Goal: Task Accomplishment & Management: Manage account settings

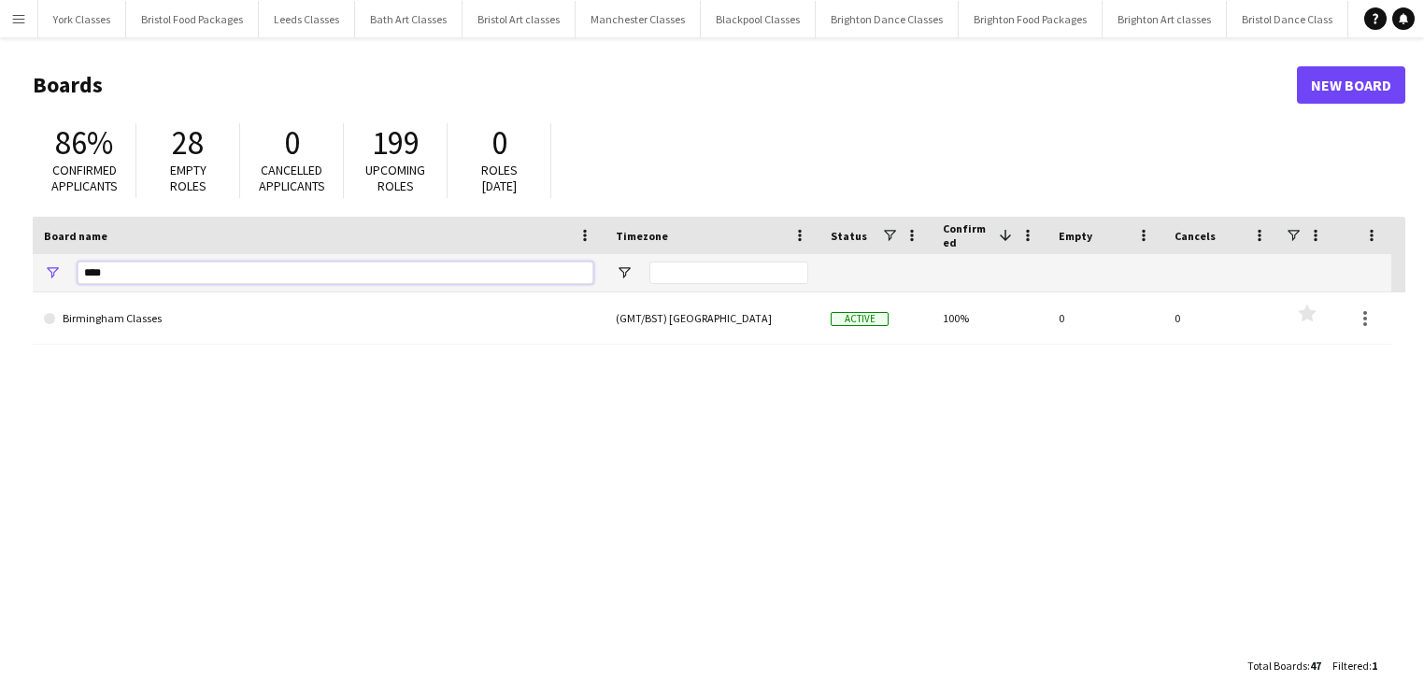
click at [118, 280] on input "****" at bounding box center [336, 273] width 516 height 22
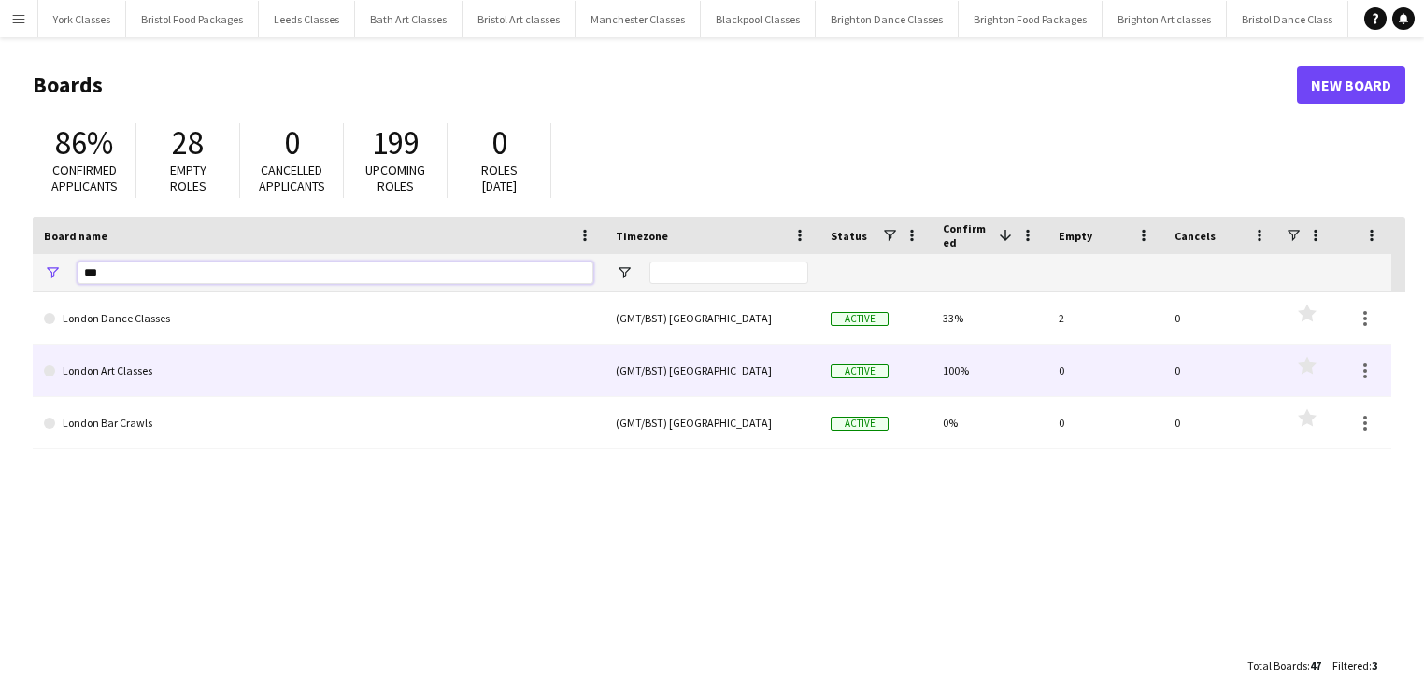
type input "***"
click at [142, 377] on link "London Art Classes" at bounding box center [318, 371] width 549 height 52
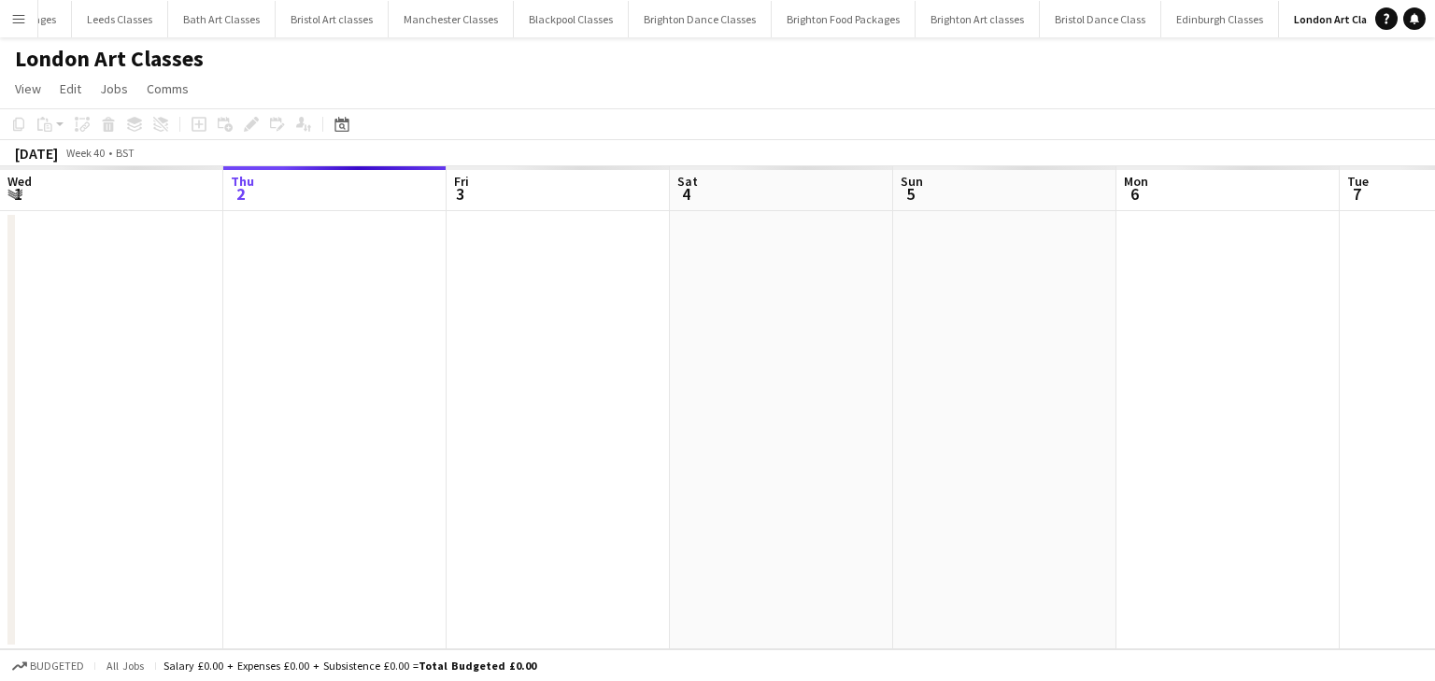
scroll to position [0, 202]
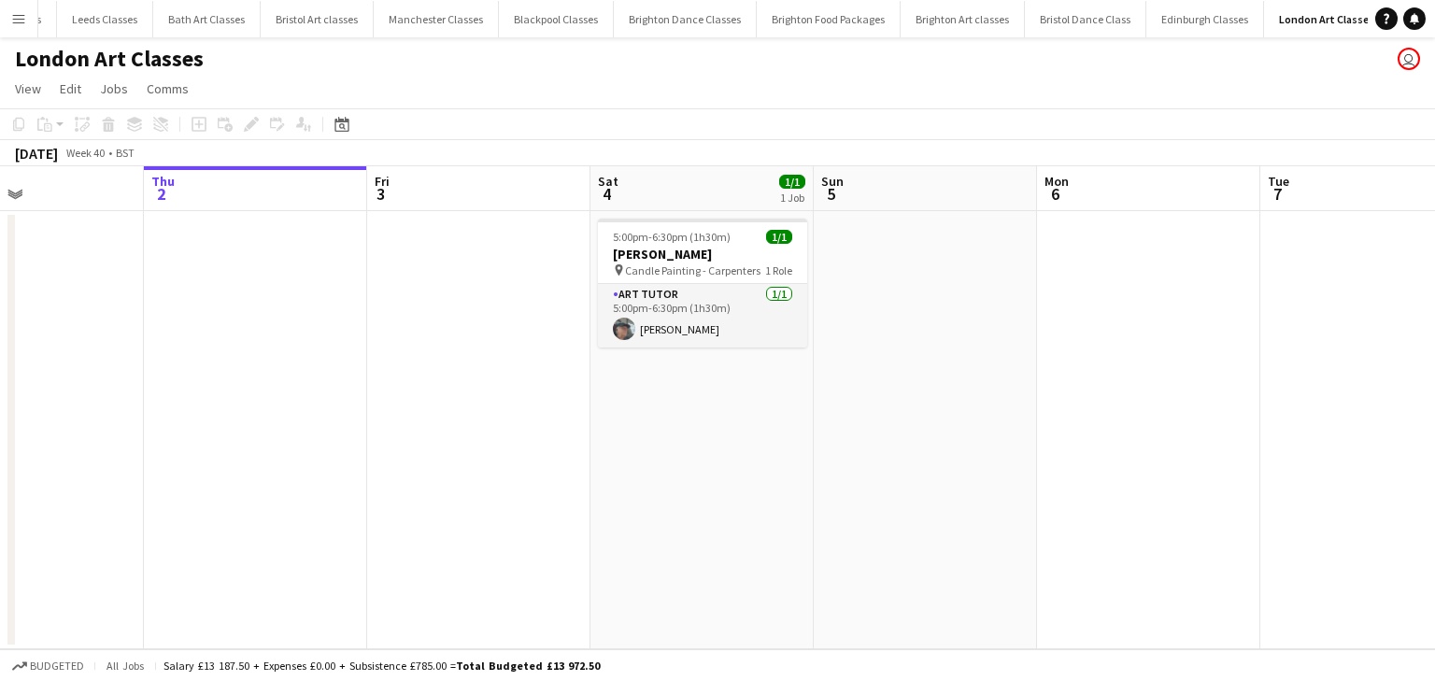
drag, startPoint x: 833, startPoint y: 391, endPoint x: 411, endPoint y: 348, distance: 424.6
click at [407, 348] on app-calendar-viewport "Mon 29 Tue 30 Wed 1 Thu 2 Fri 3 Sat 4 1/1 1 Job Sun 5 Mon 6 Tue 7 Wed 8 Thu 9 F…" at bounding box center [717, 407] width 1435 height 483
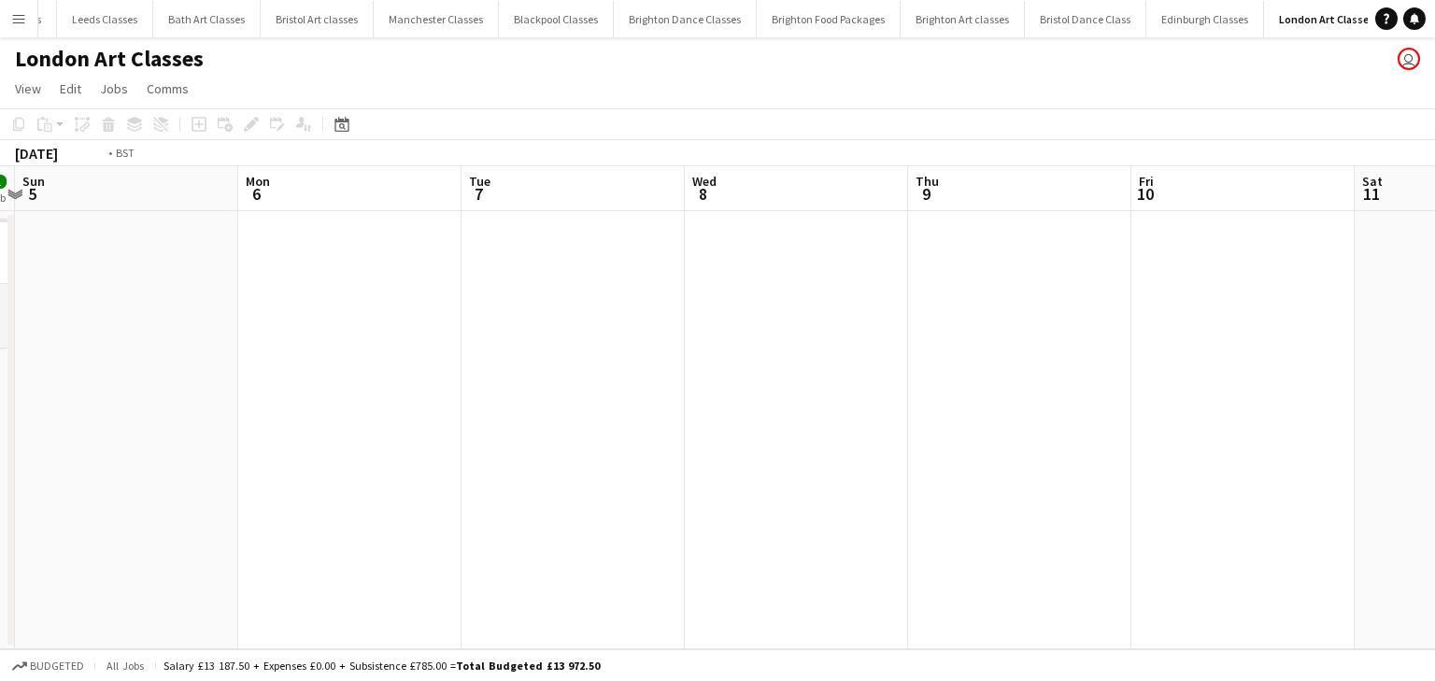
drag, startPoint x: 1064, startPoint y: 372, endPoint x: 418, endPoint y: 361, distance: 646.7
click at [418, 361] on app-calendar-viewport "Wed 1 Thu 2 Fri 3 Sat 4 1/1 1 Job Sun 5 Mon 6 Tue 7 Wed 8 Thu 9 Fri 10 Sat 11 S…" at bounding box center [717, 407] width 1435 height 483
drag, startPoint x: 1121, startPoint y: 430, endPoint x: 472, endPoint y: 419, distance: 649.5
click at [472, 419] on app-calendar-viewport "Fri 3 Sat 4 1/1 1 Job Sun 5 Mon 6 Tue 7 Wed 8 Thu 9 Fri 10 Sat 11 Sun 12 Mon 13…" at bounding box center [717, 407] width 1435 height 483
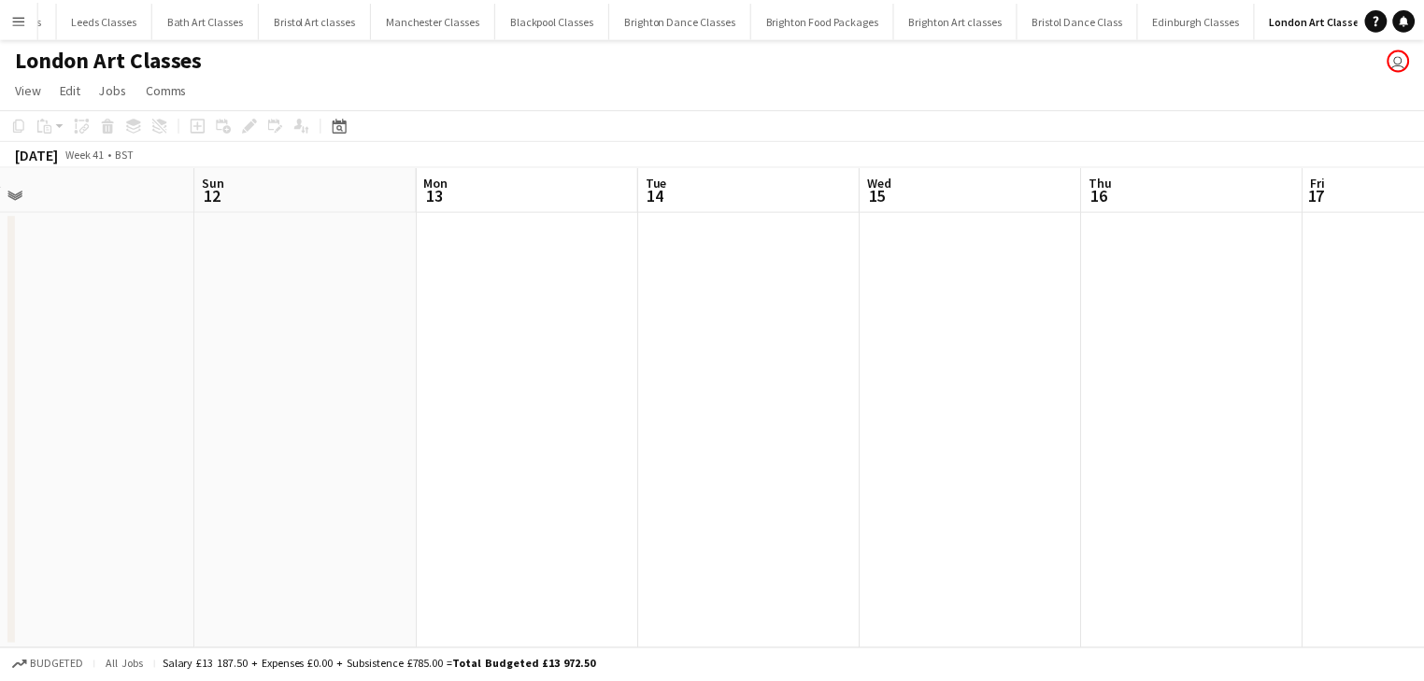
scroll to position [0, 632]
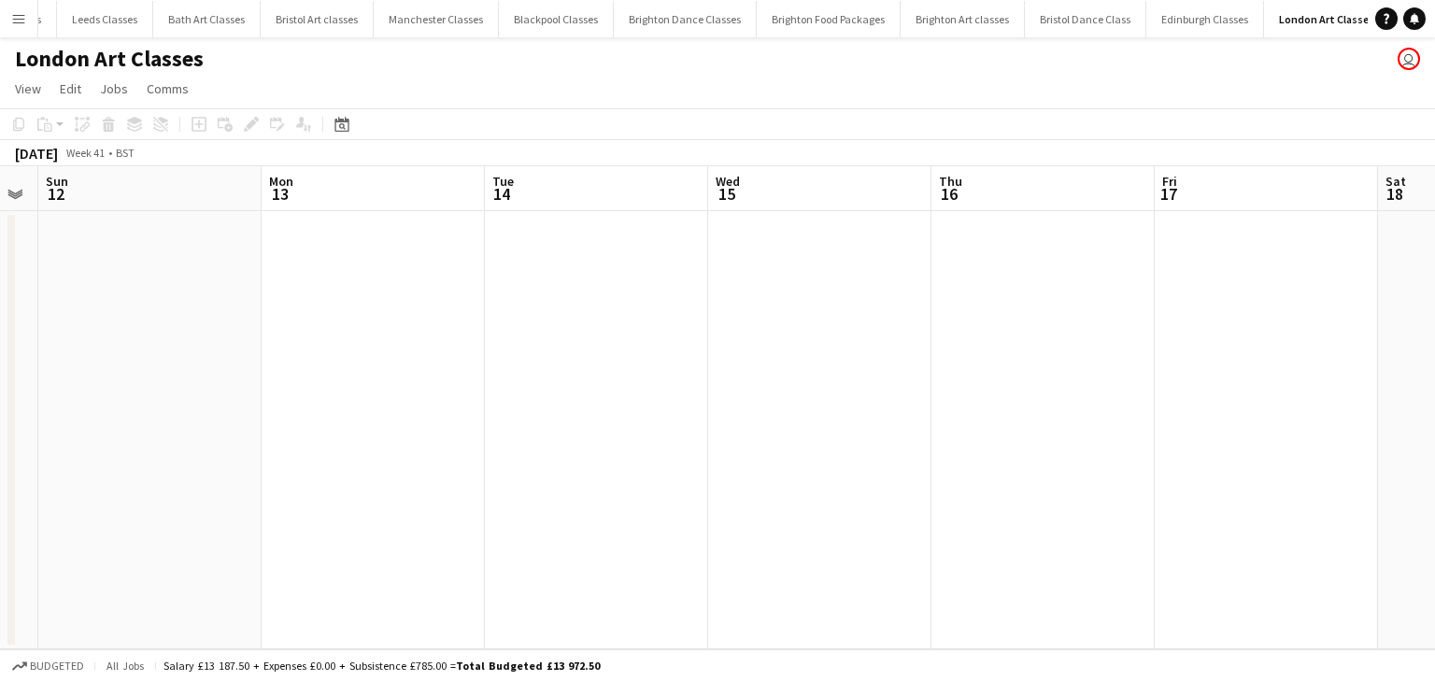
drag, startPoint x: 733, startPoint y: 412, endPoint x: 639, endPoint y: 411, distance: 93.4
click at [639, 411] on app-calendar-viewport "Thu 9 Fri 10 Sat 11 Sun 12 Mon 13 Tue 14 Wed 15 Thu 16 Fri 17 Sat 18 Sun 19 Mon…" at bounding box center [717, 407] width 1435 height 483
click at [15, 18] on app-icon "Menu" at bounding box center [18, 18] width 15 height 15
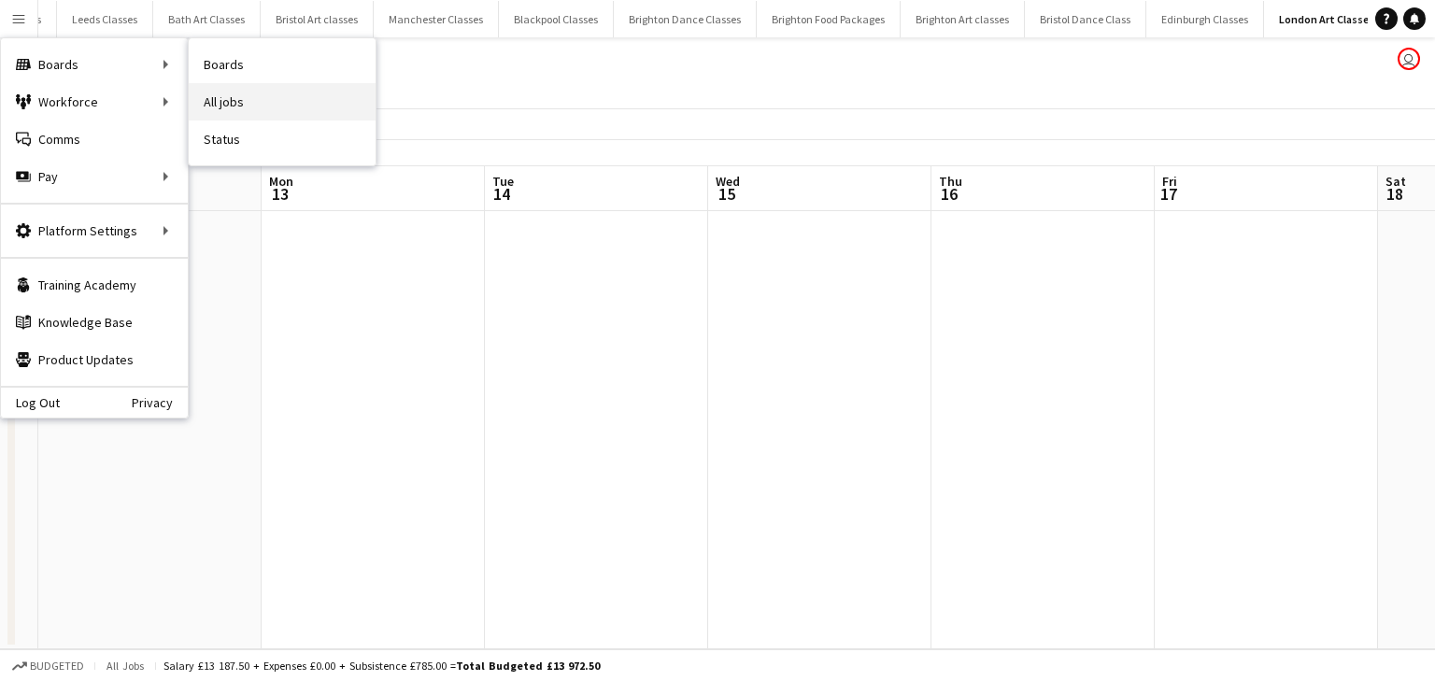
click at [286, 84] on link "All jobs" at bounding box center [282, 101] width 187 height 37
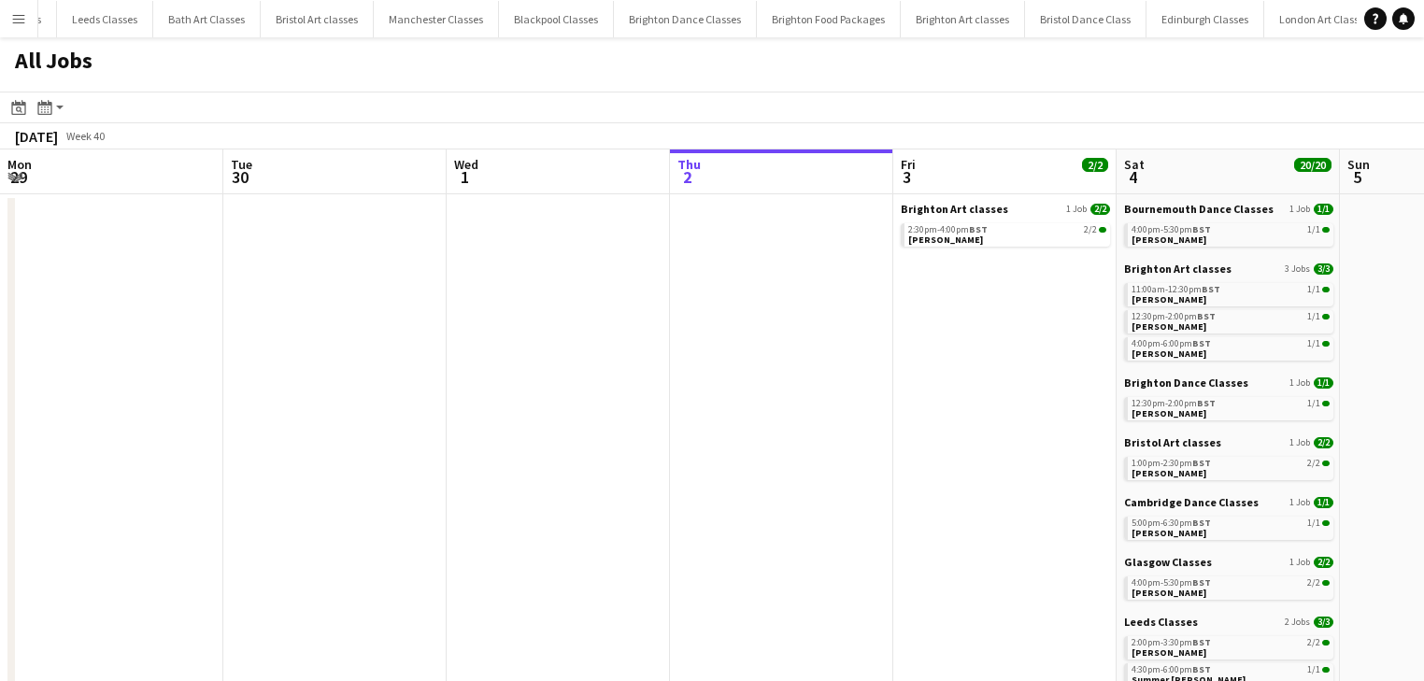
scroll to position [0, 447]
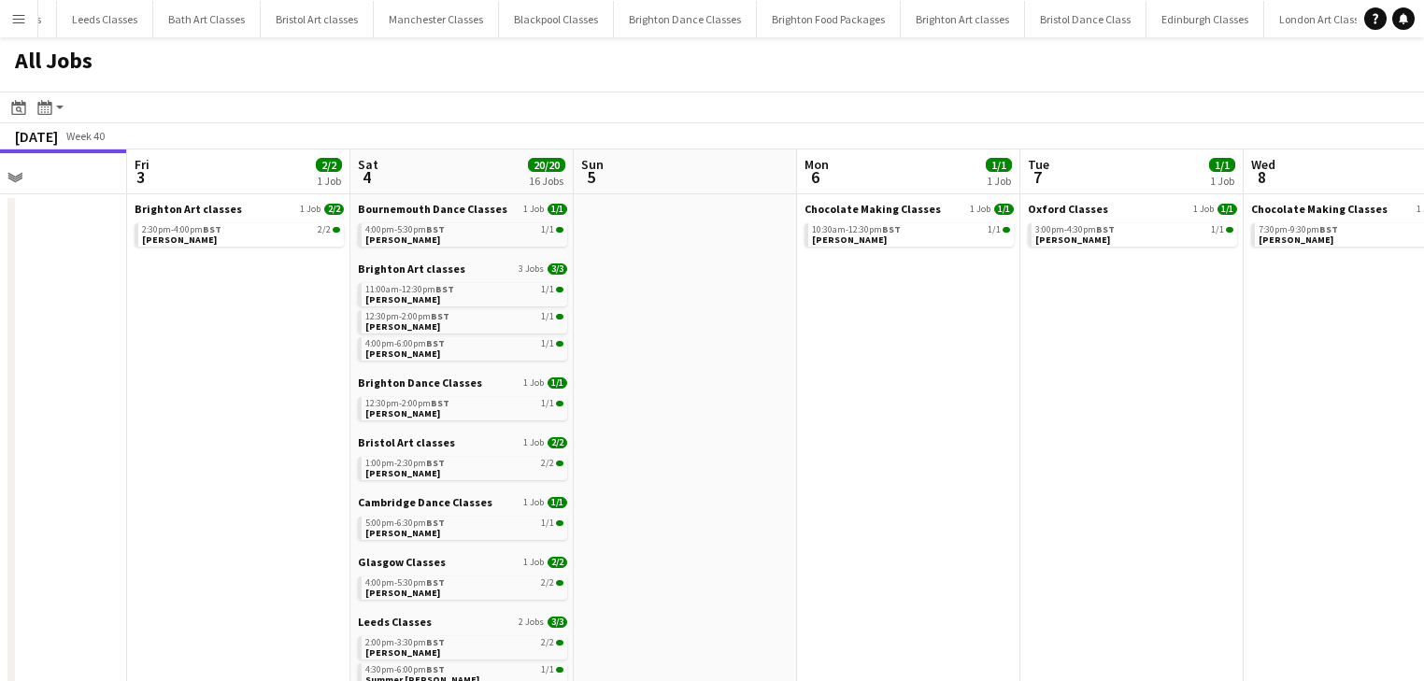
drag, startPoint x: 1032, startPoint y: 344, endPoint x: 854, endPoint y: 339, distance: 177.6
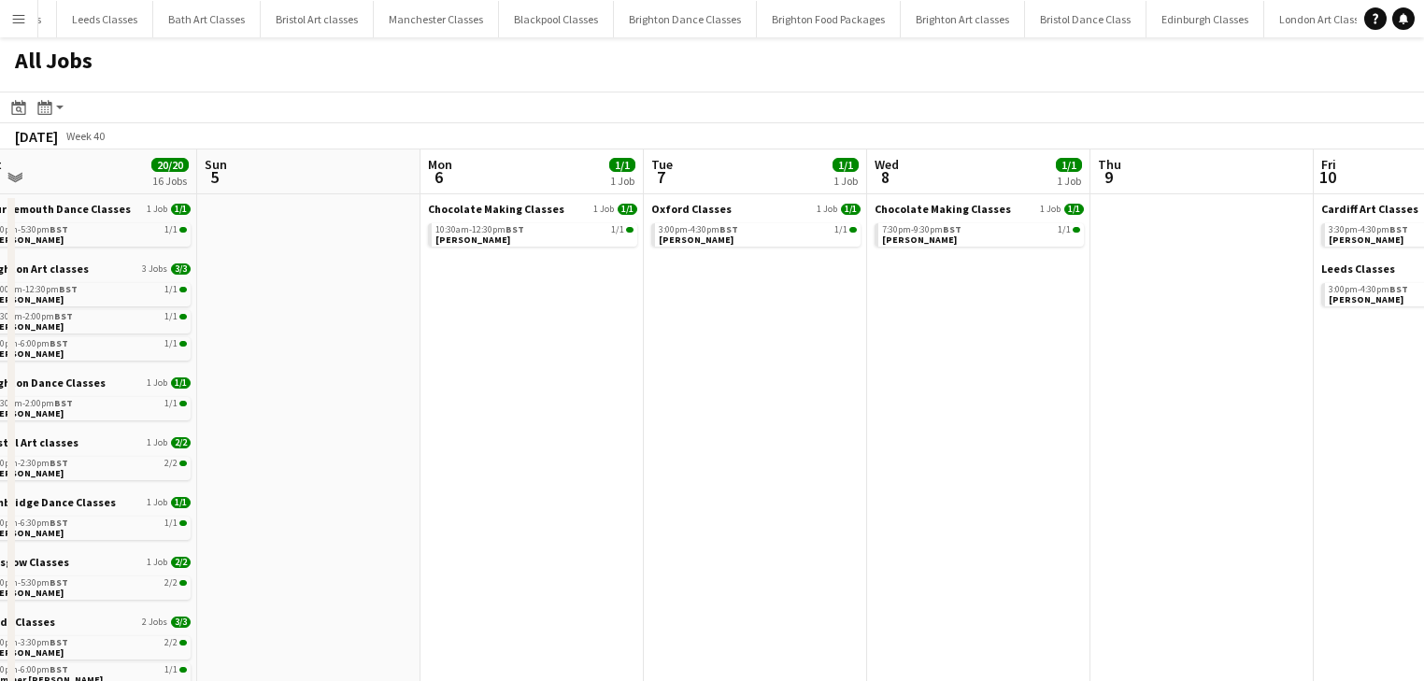
drag, startPoint x: 766, startPoint y: 355, endPoint x: 591, endPoint y: 368, distance: 175.2
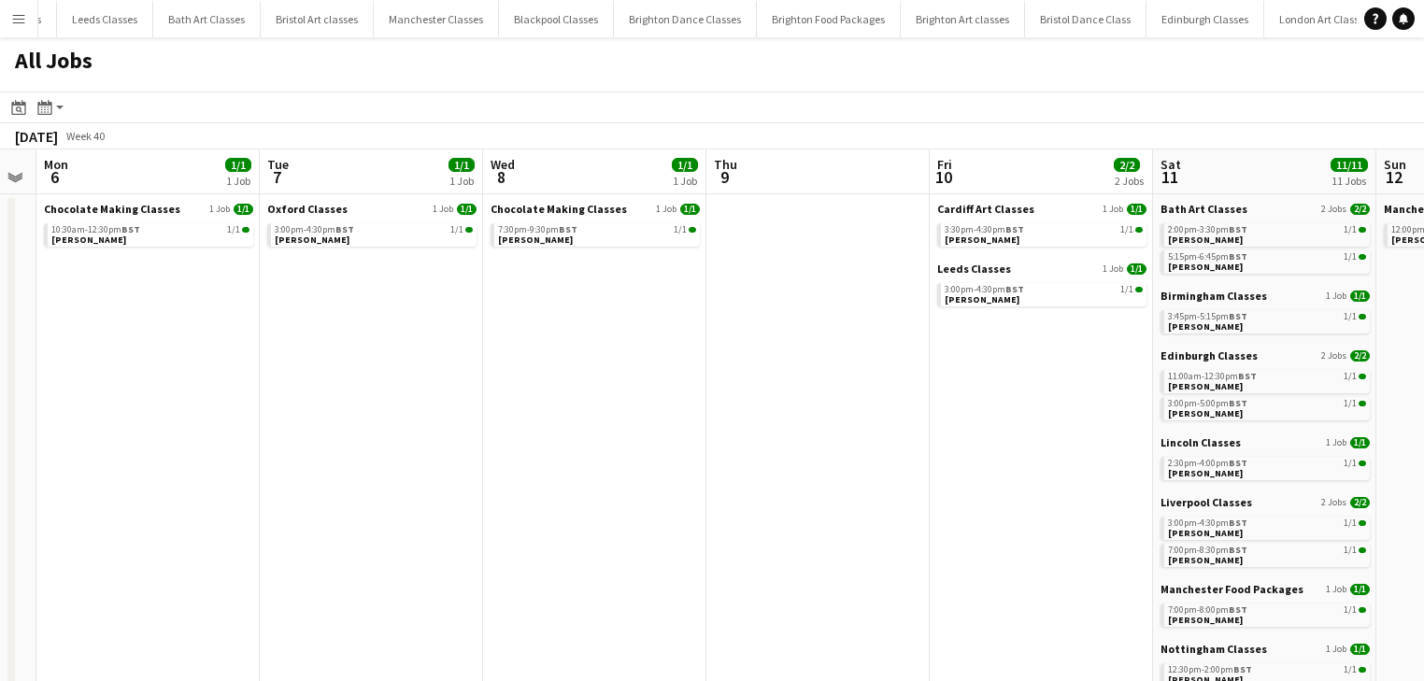
drag, startPoint x: 534, startPoint y: 363, endPoint x: 437, endPoint y: 363, distance: 97.2
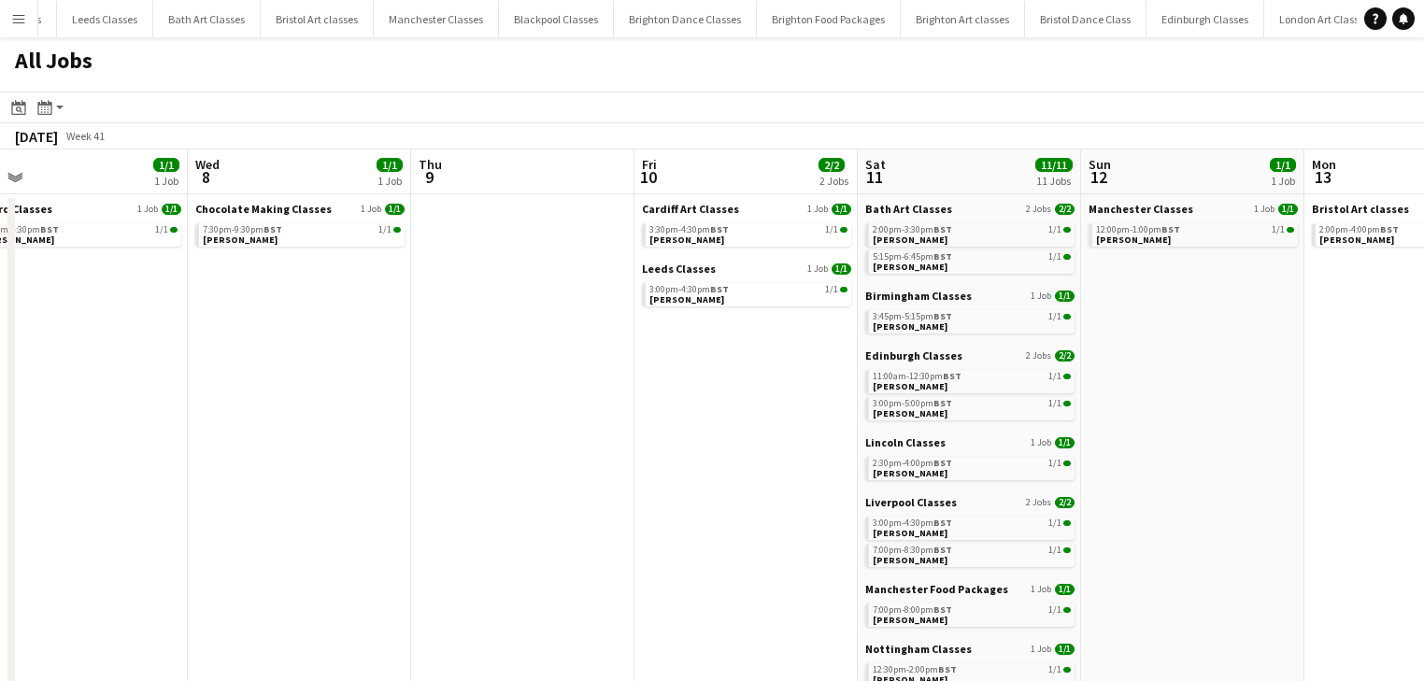
drag, startPoint x: 621, startPoint y: 353, endPoint x: 370, endPoint y: 363, distance: 251.5
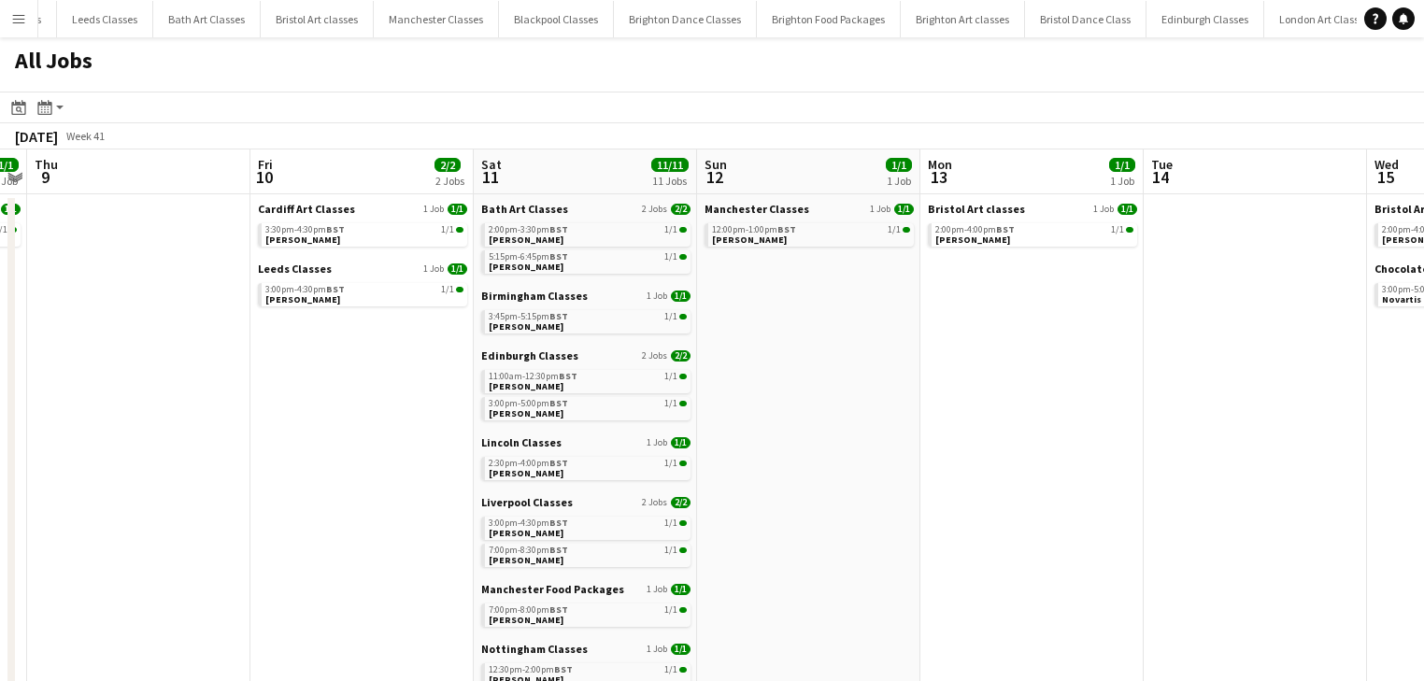
drag, startPoint x: 1002, startPoint y: 388, endPoint x: 710, endPoint y: 404, distance: 291.9
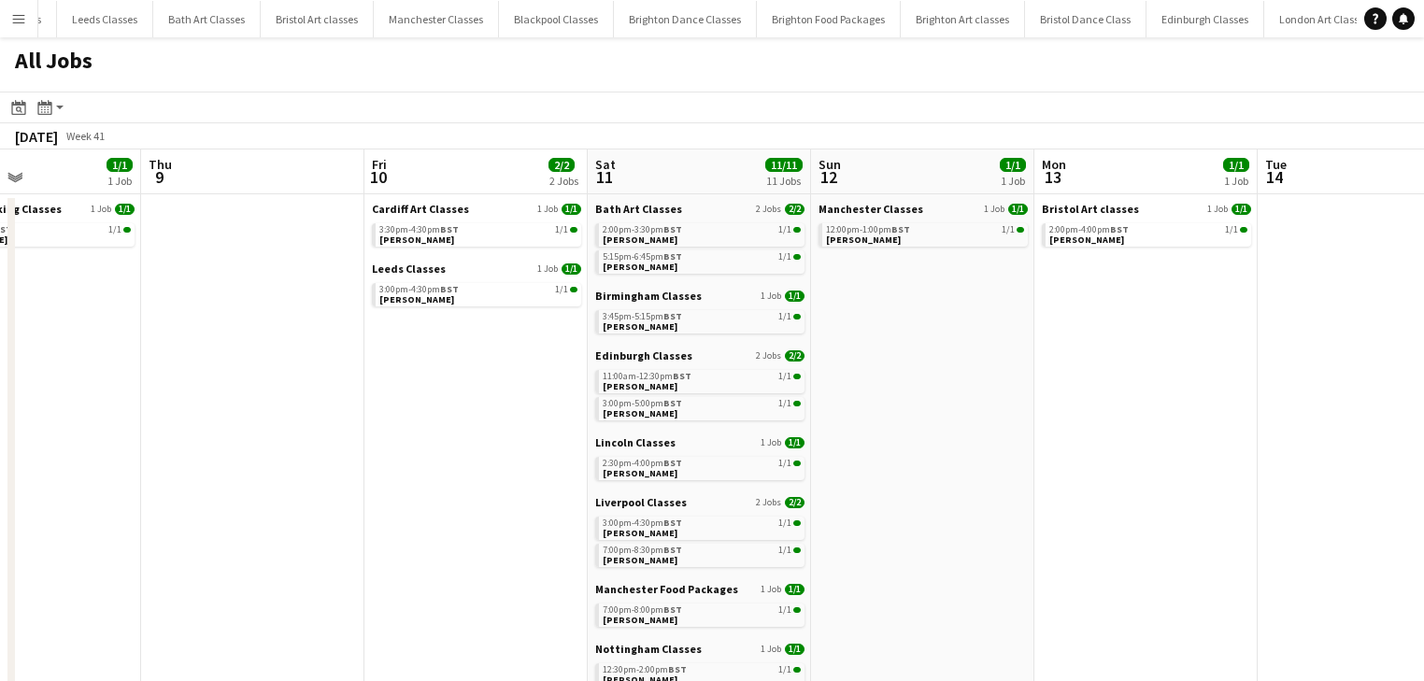
drag, startPoint x: 1093, startPoint y: 400, endPoint x: 766, endPoint y: 386, distance: 327.3
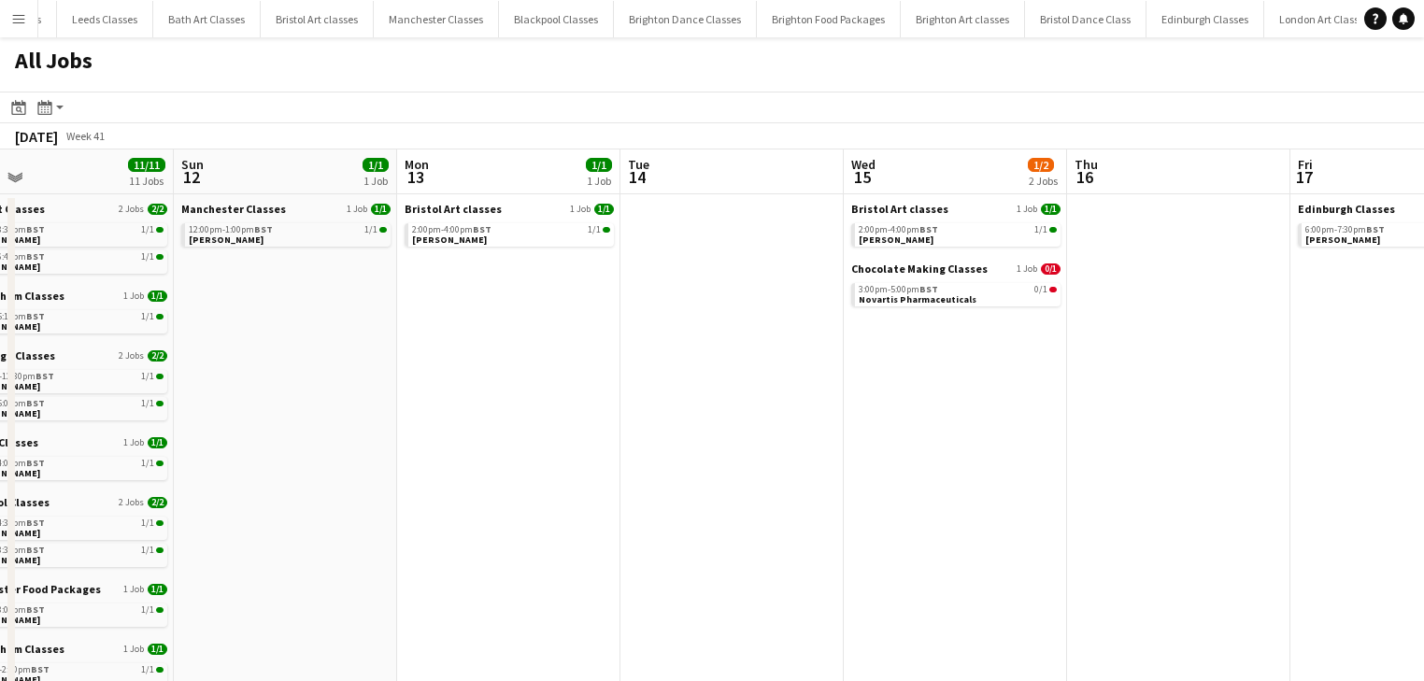
drag, startPoint x: 818, startPoint y: 369, endPoint x: 718, endPoint y: 367, distance: 100.9
click at [963, 293] on link "3:00pm-5:00pm BST 0/1 Novartis Pharmaceuticals" at bounding box center [957, 293] width 198 height 21
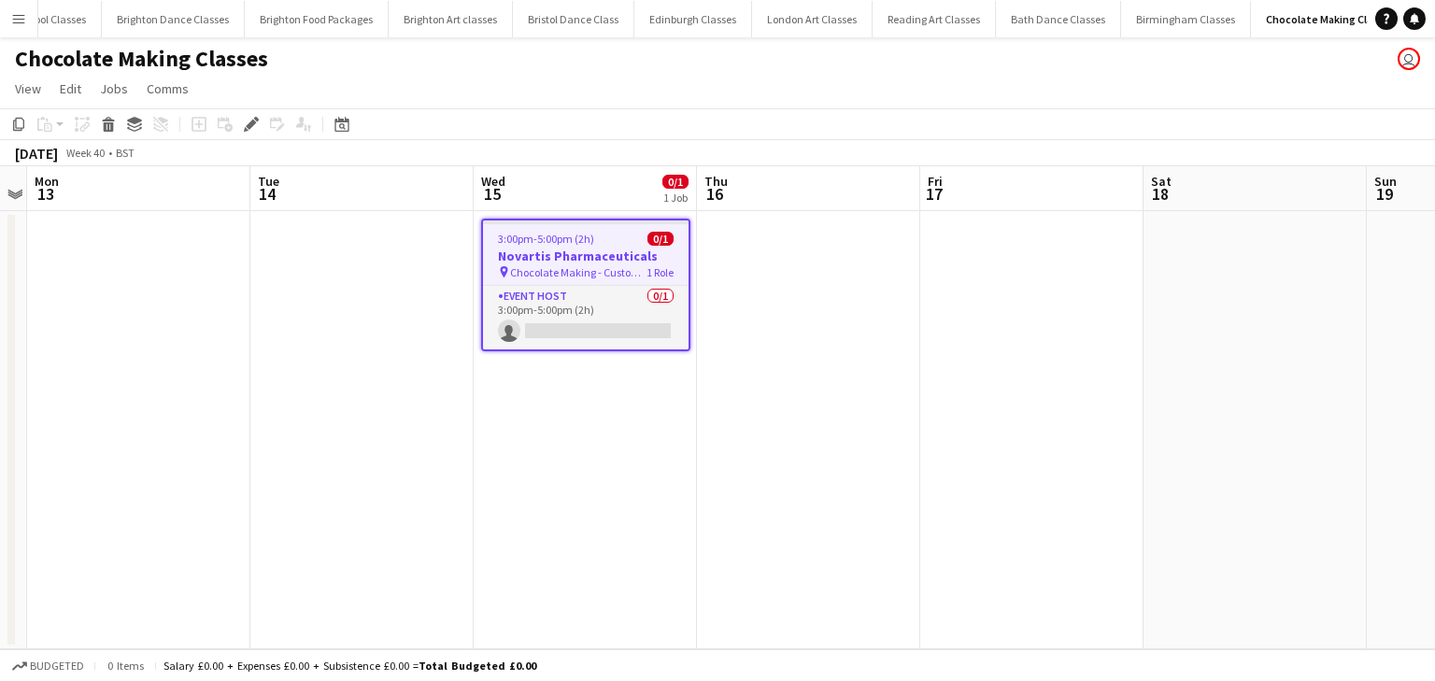
scroll to position [0, 721]
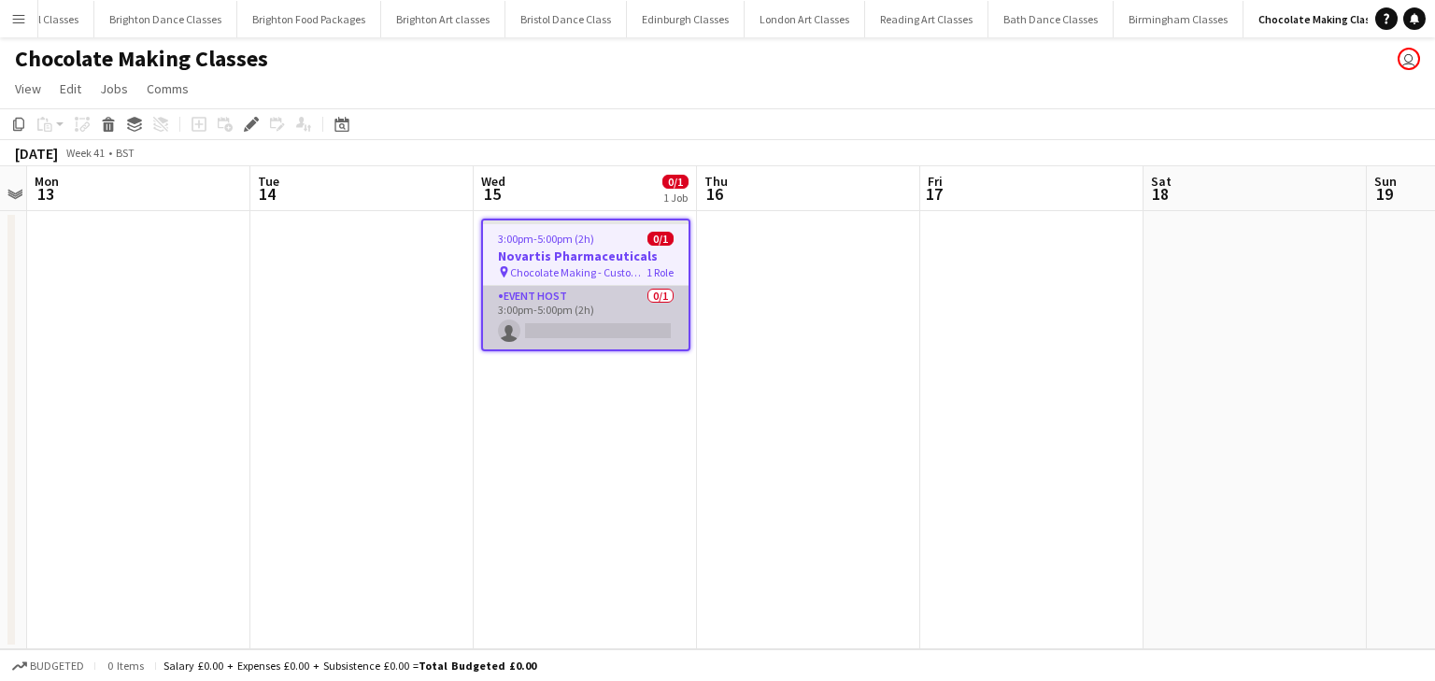
click at [574, 323] on app-card-role "Event Host 0/1 3:00pm-5:00pm (2h) single-neutral-actions" at bounding box center [586, 318] width 206 height 64
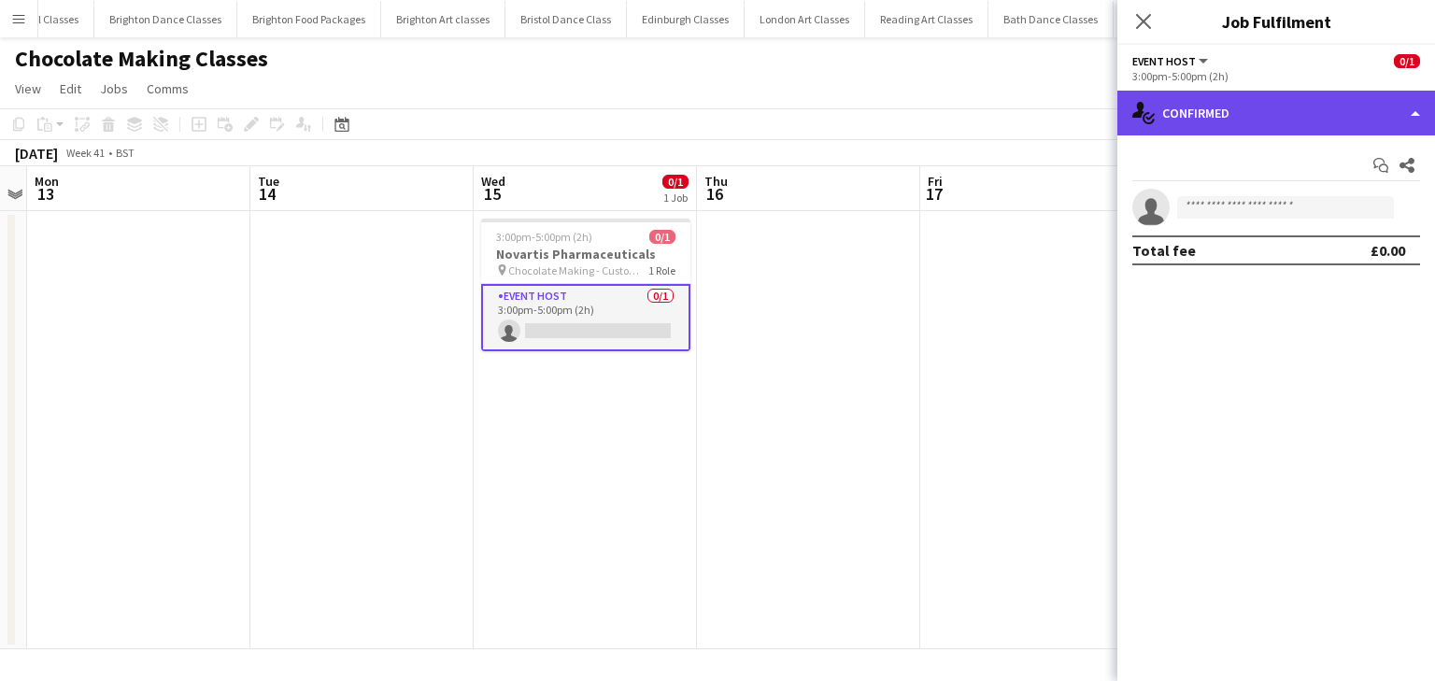
click at [1272, 115] on div "single-neutral-actions-check-2 Confirmed" at bounding box center [1276, 113] width 318 height 45
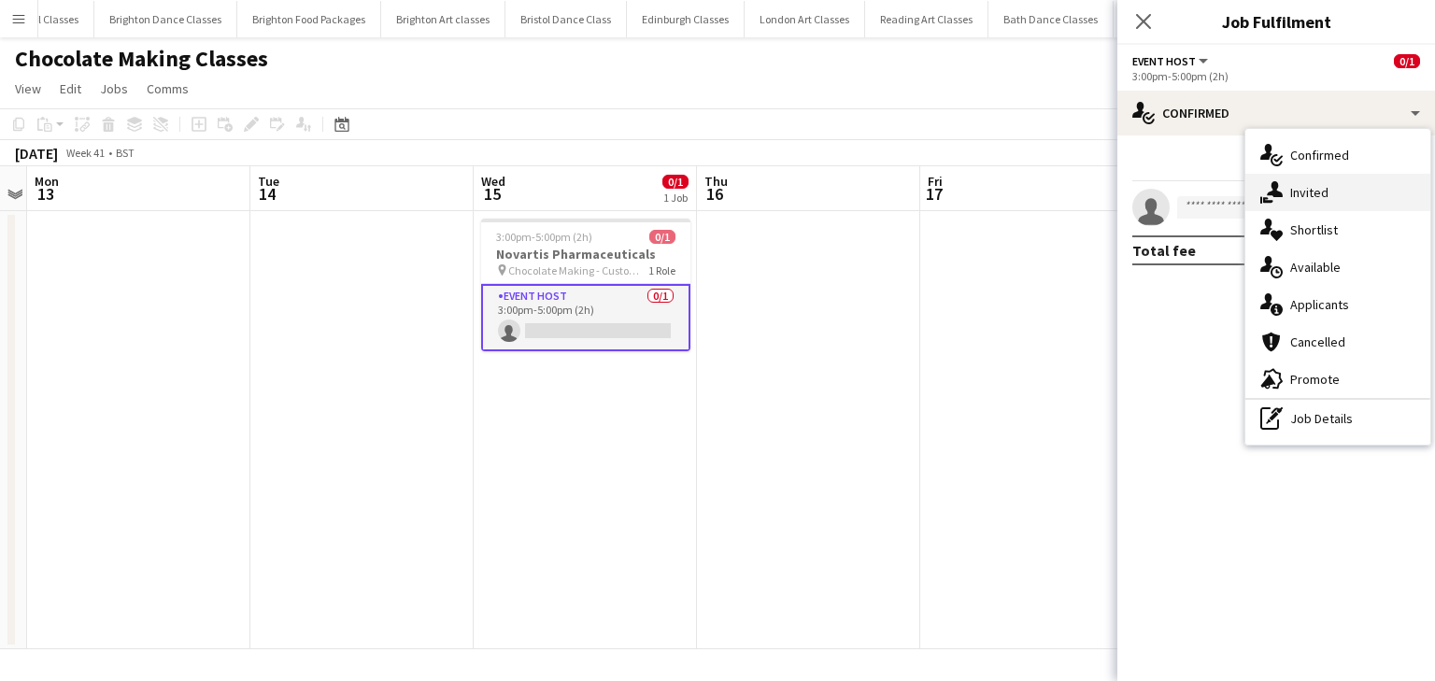
click at [1321, 184] on span "Invited" at bounding box center [1309, 192] width 38 height 17
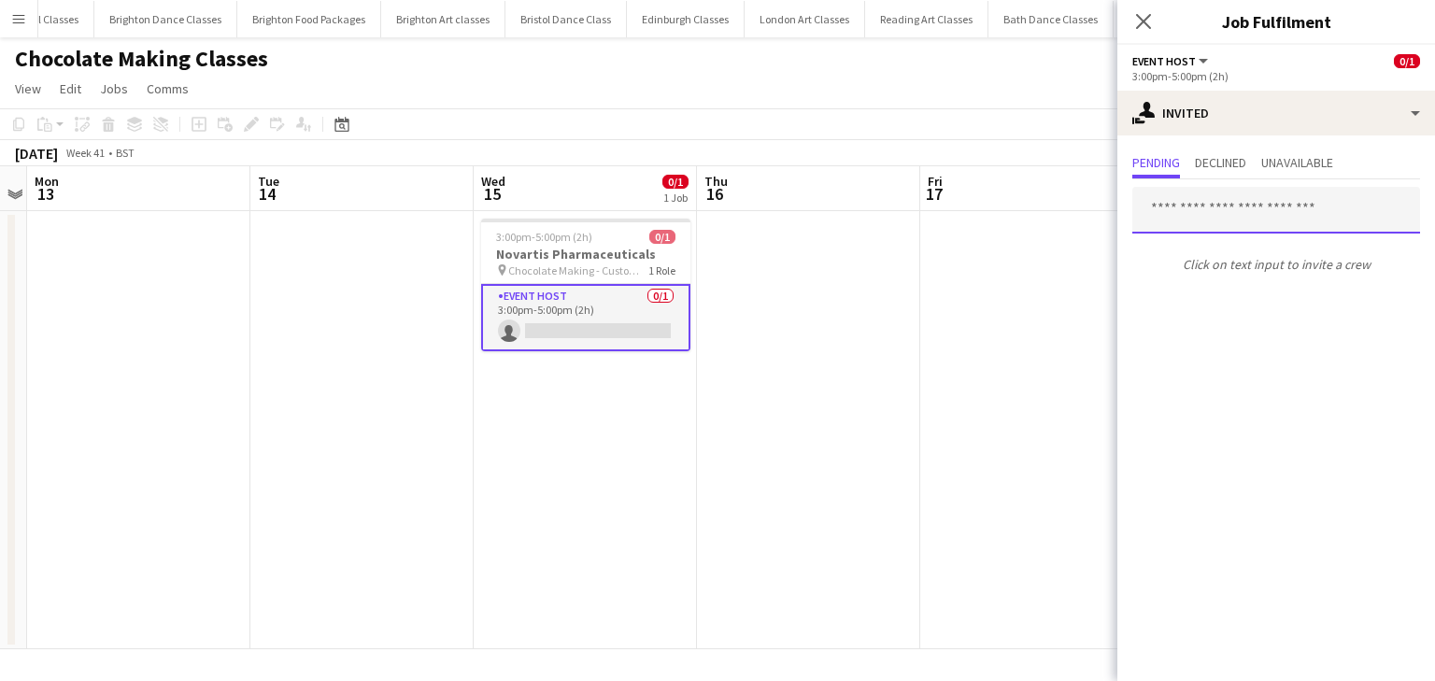
click at [1292, 217] on input "text" at bounding box center [1276, 210] width 288 height 47
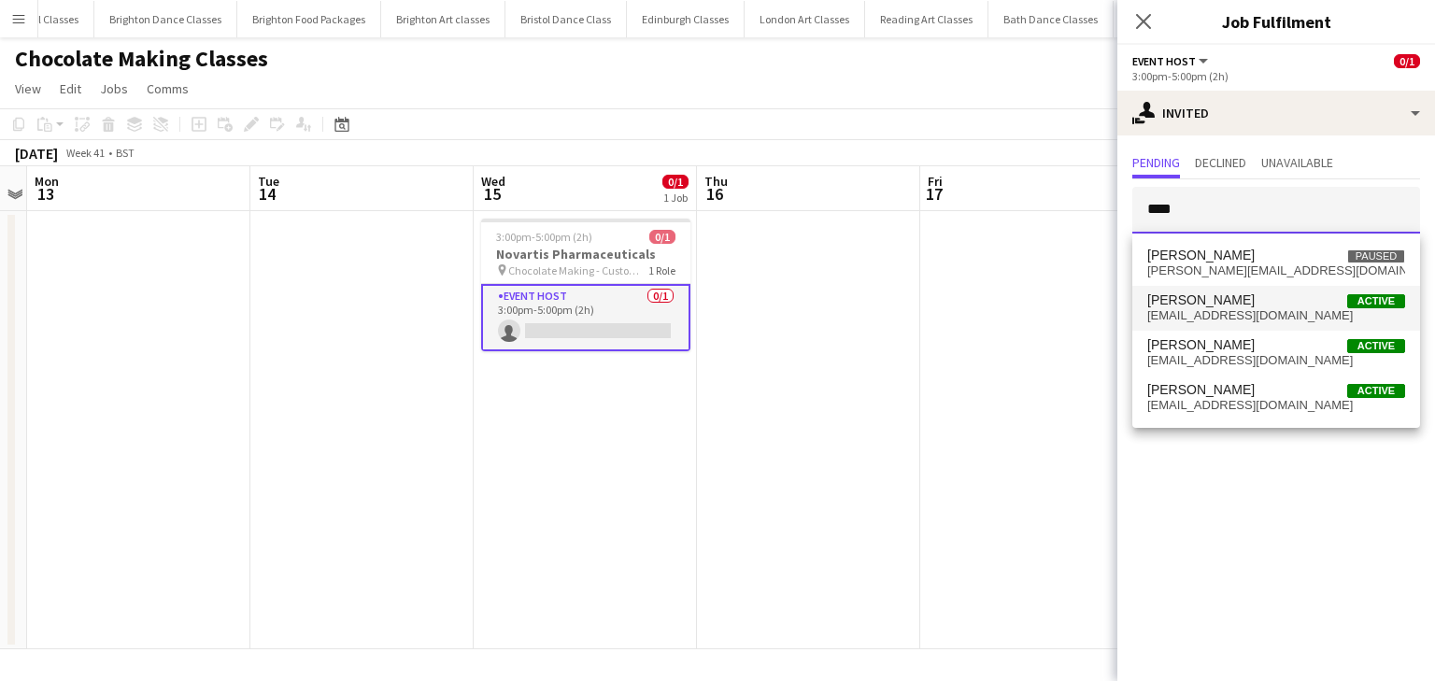
type input "****"
click at [1245, 296] on span "Gary Izzard Active" at bounding box center [1276, 300] width 258 height 16
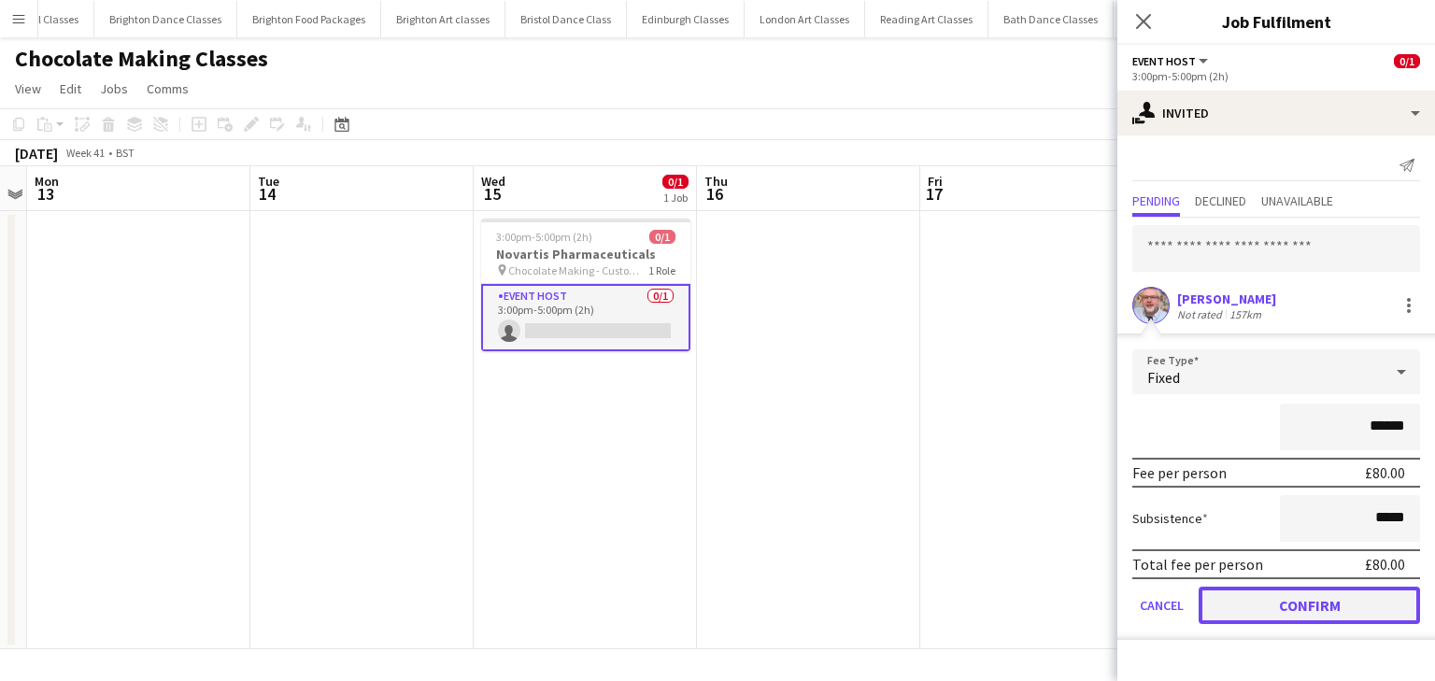
click at [1288, 594] on button "Confirm" at bounding box center [1309, 605] width 221 height 37
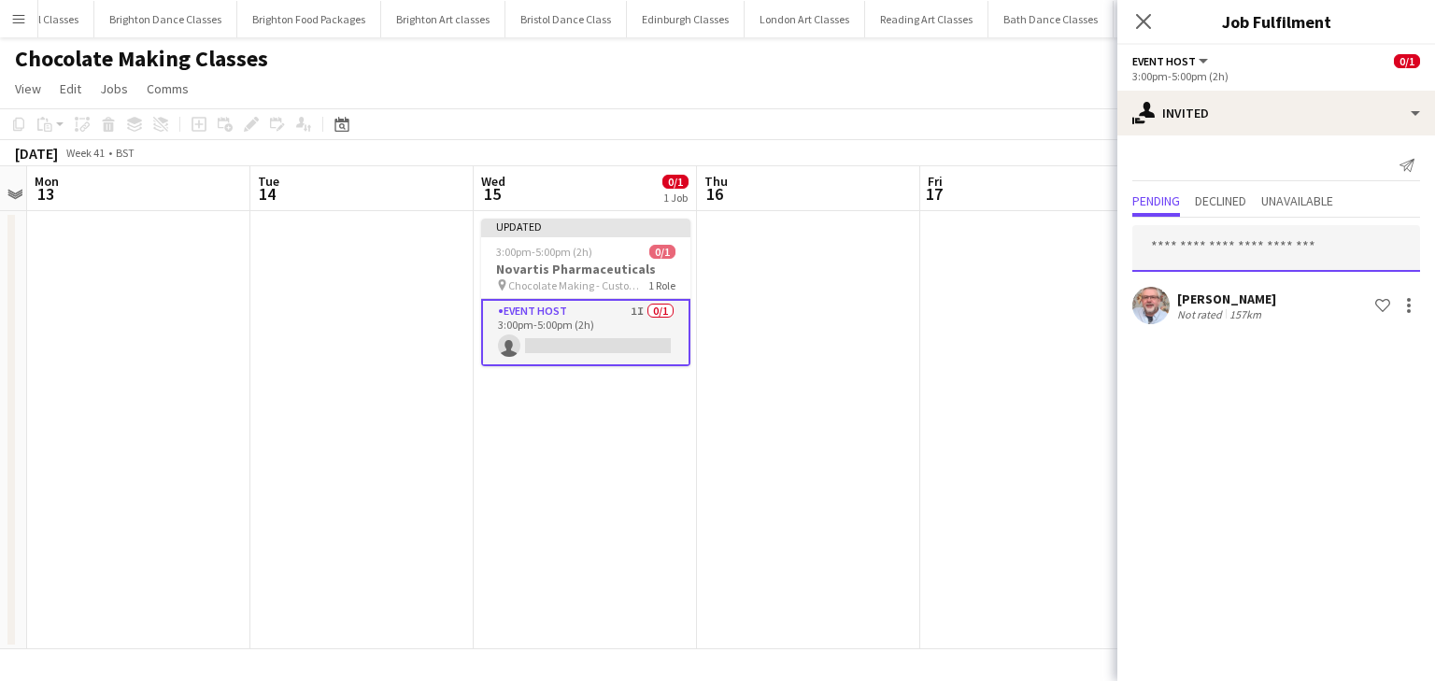
click at [1247, 263] on input "text" at bounding box center [1276, 248] width 288 height 47
type input "*"
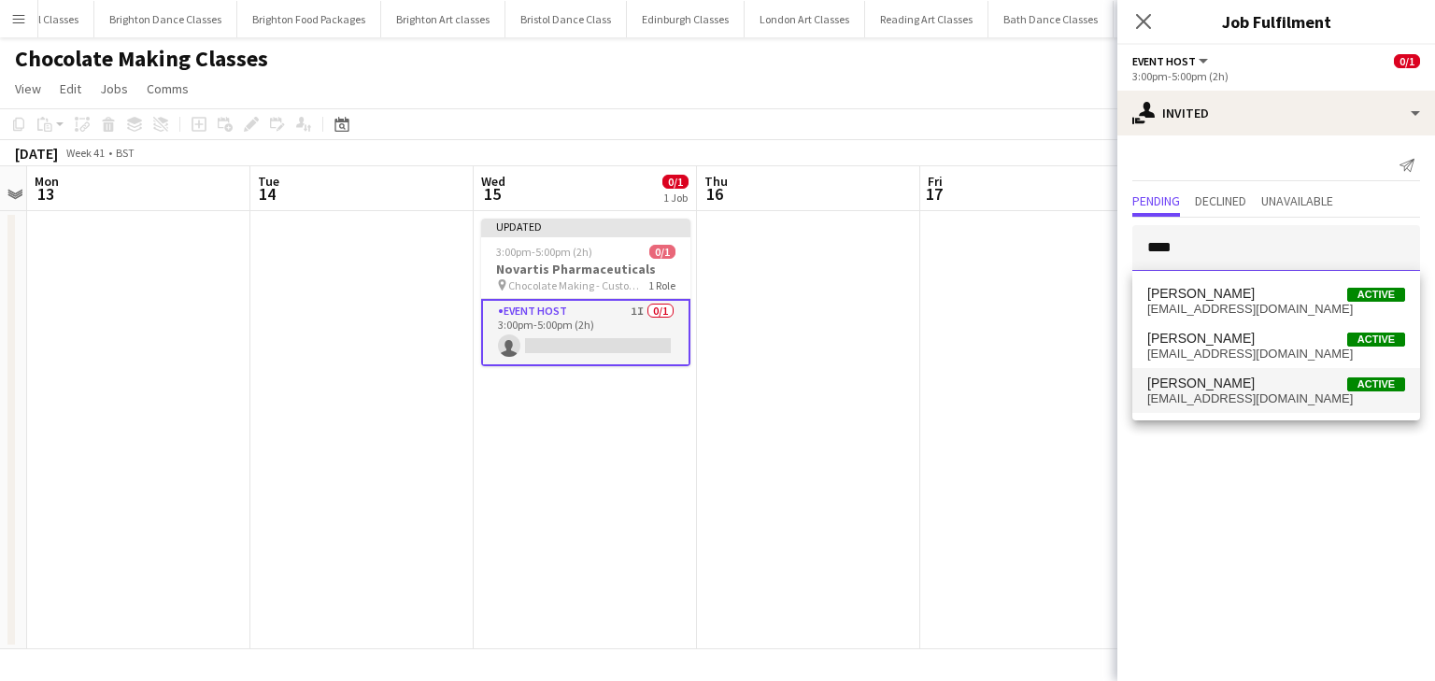
type input "****"
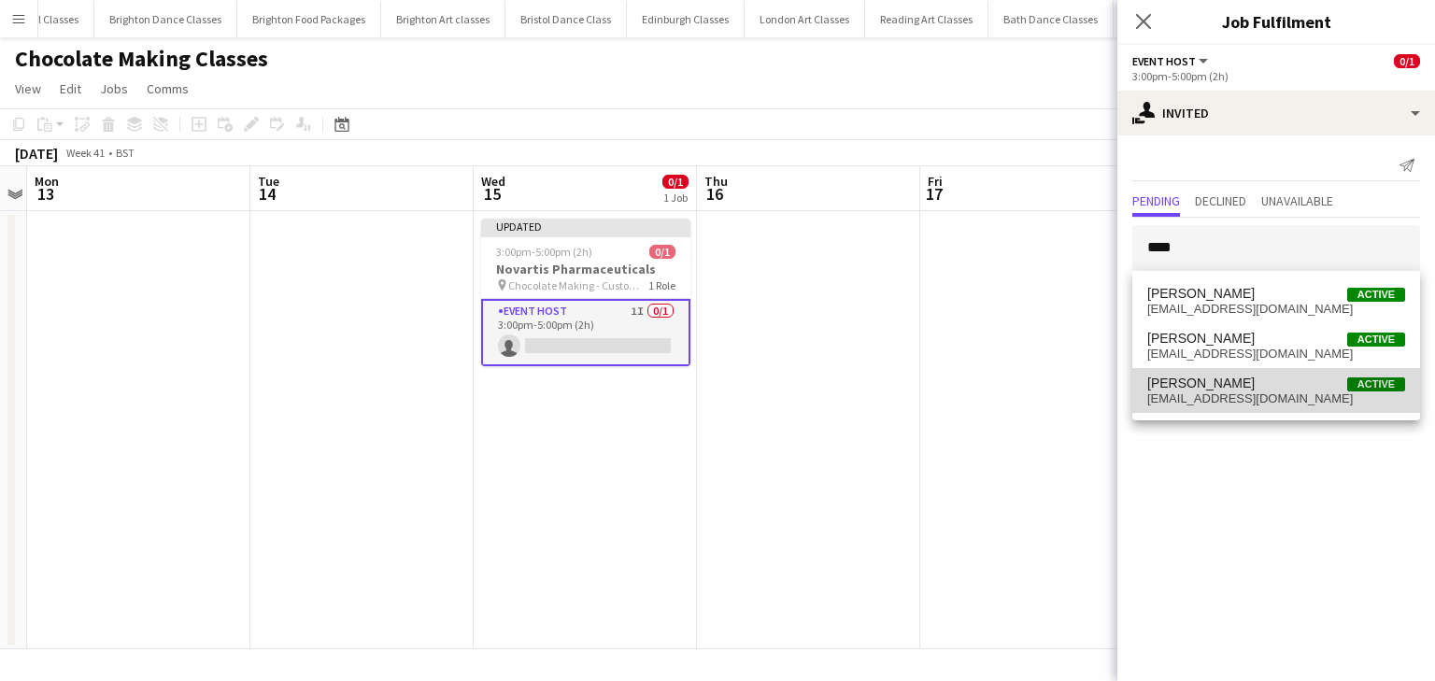
click at [1217, 410] on mat-option "Paul Savage Active comedysavage@gmail.com" at bounding box center [1276, 390] width 288 height 45
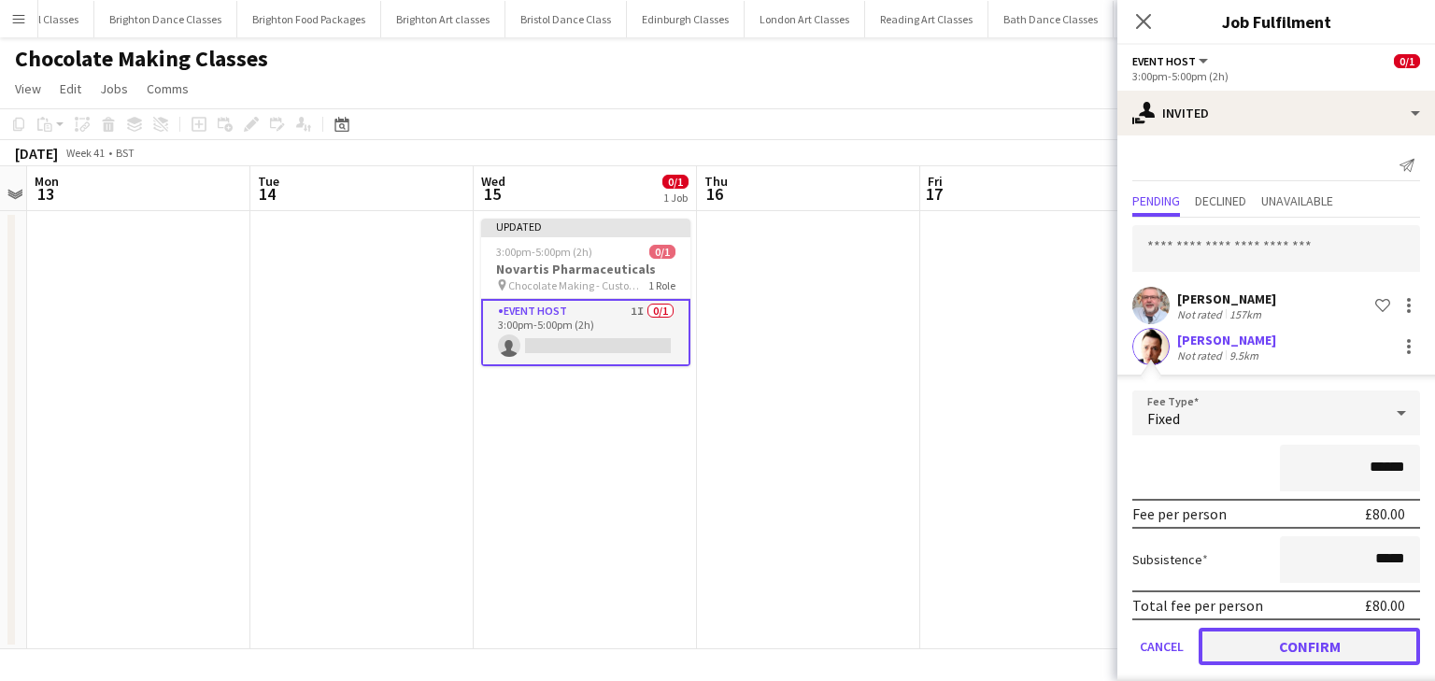
click at [1242, 647] on button "Confirm" at bounding box center [1309, 646] width 221 height 37
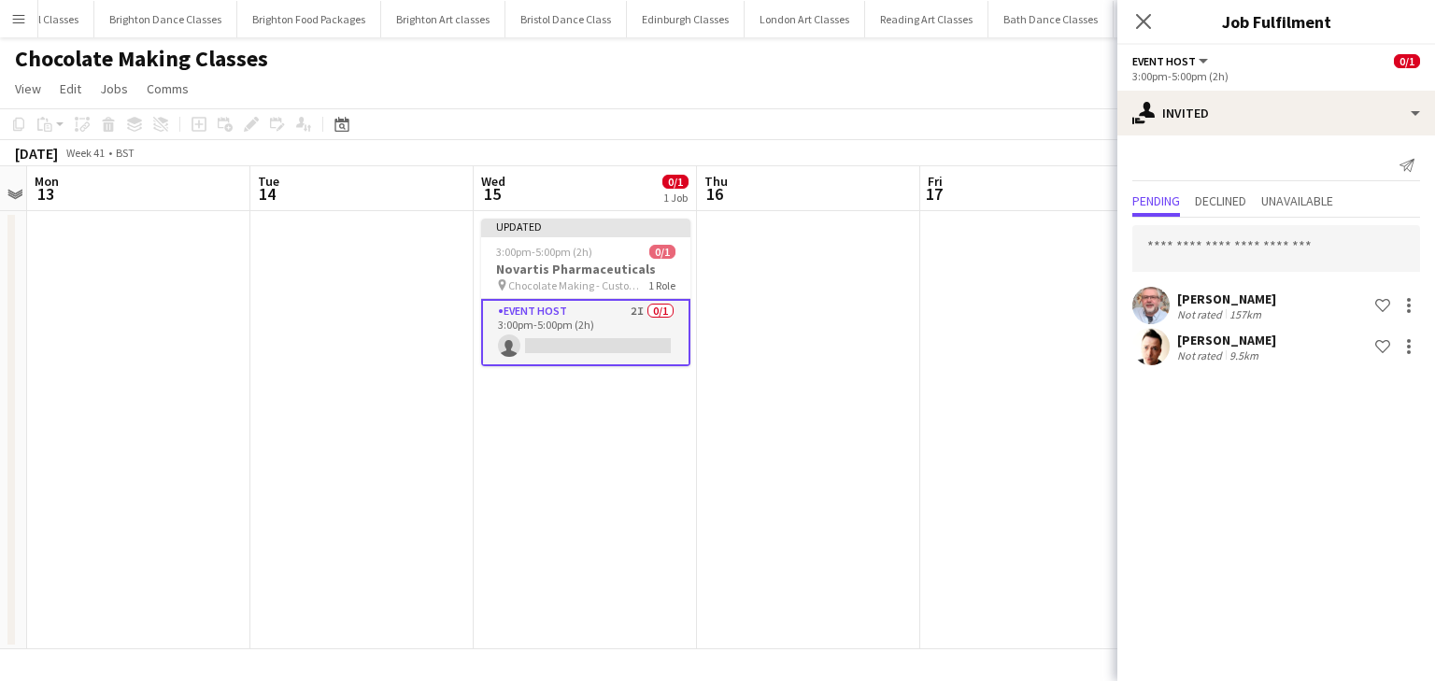
click at [1155, 14] on div "Close pop-in" at bounding box center [1143, 21] width 52 height 43
click at [1147, 20] on icon "Close pop-in" at bounding box center [1143, 21] width 18 height 18
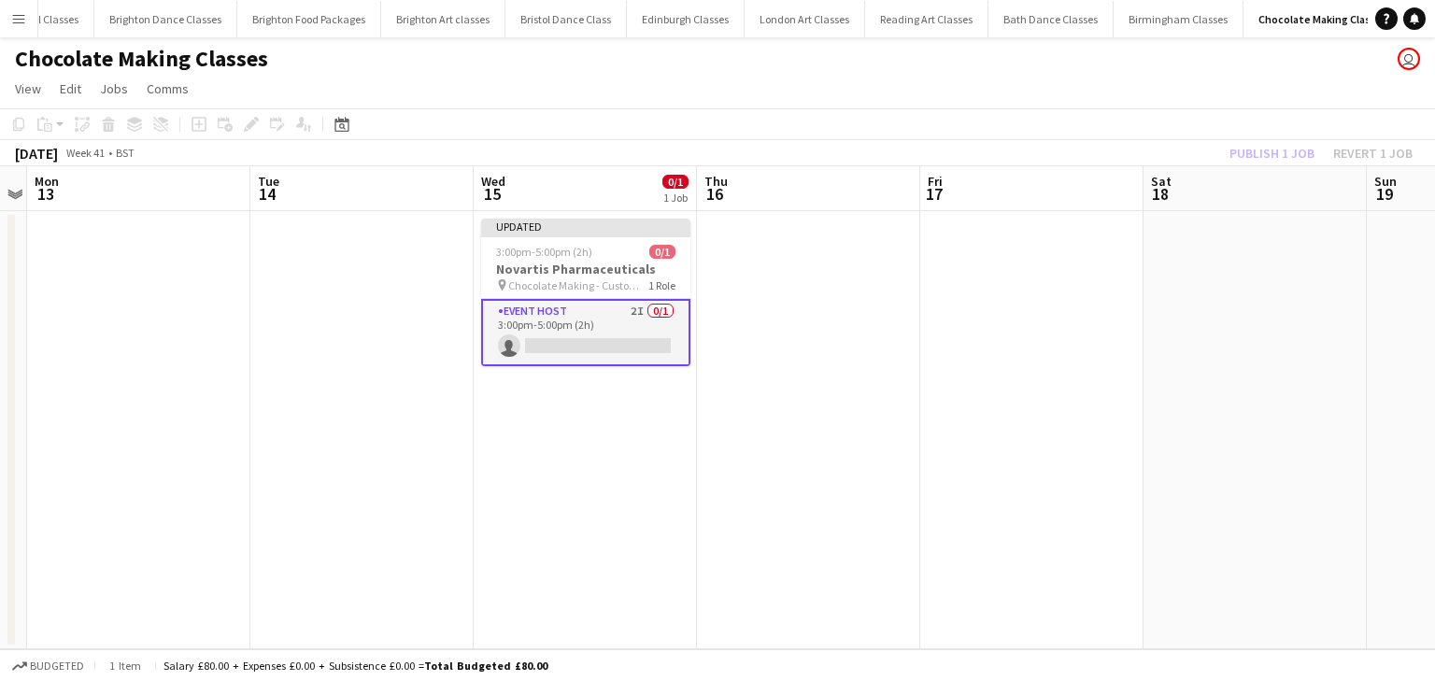
click at [1282, 166] on app-board-header-date "Sat 18" at bounding box center [1255, 188] width 223 height 45
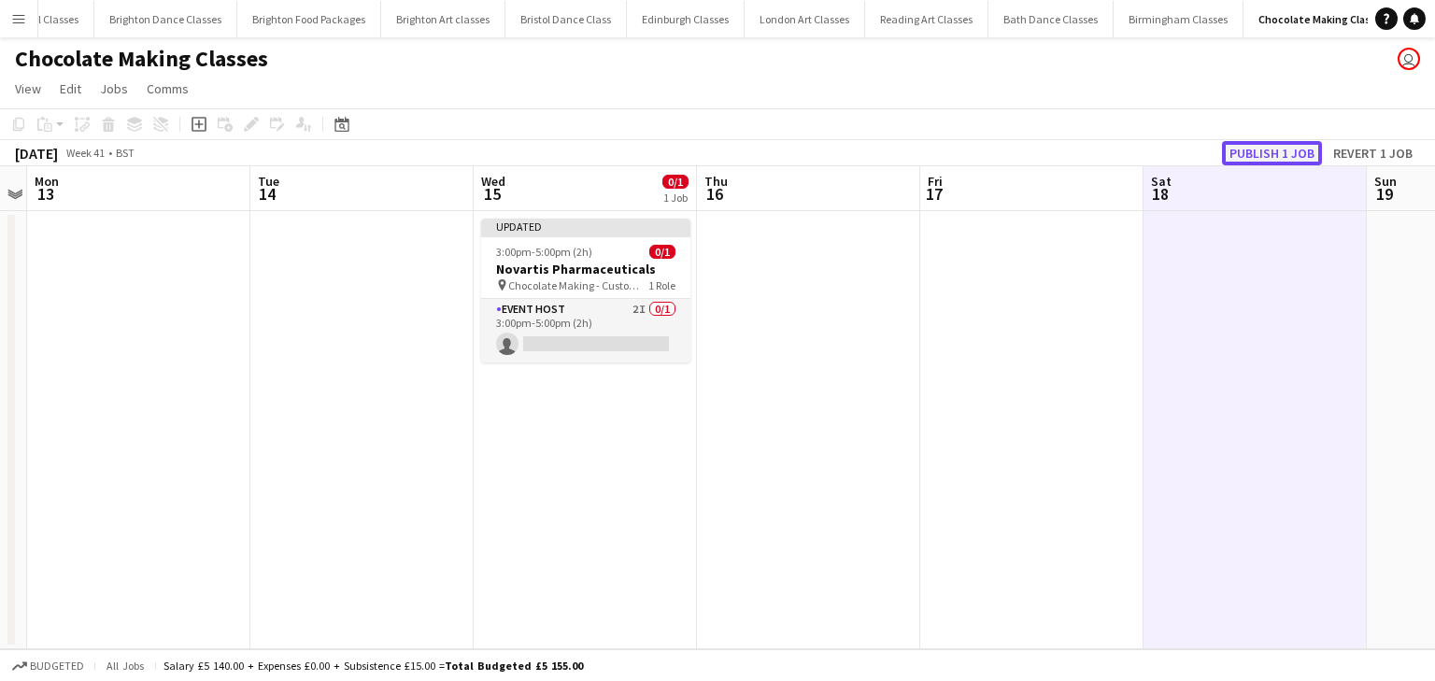
click at [1282, 164] on button "Publish 1 job" at bounding box center [1272, 153] width 100 height 24
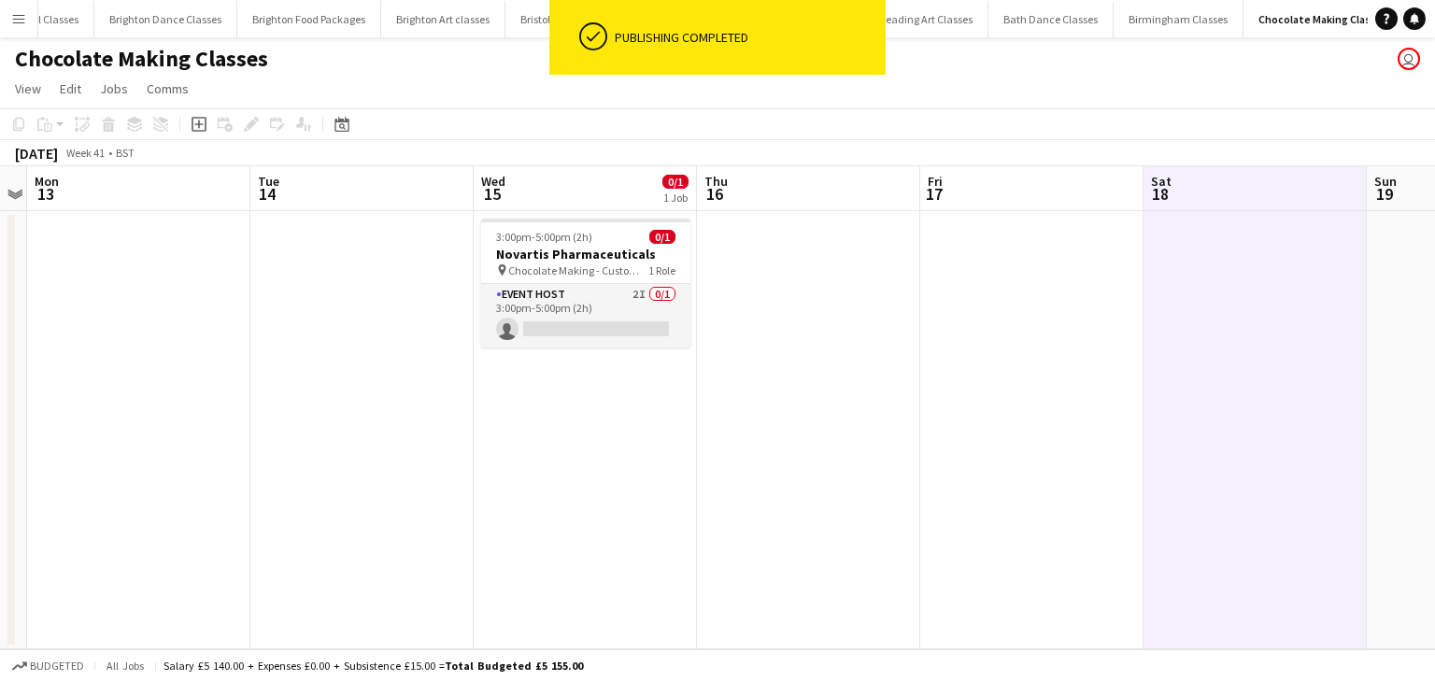
click at [24, 10] on button "Menu" at bounding box center [18, 18] width 37 height 37
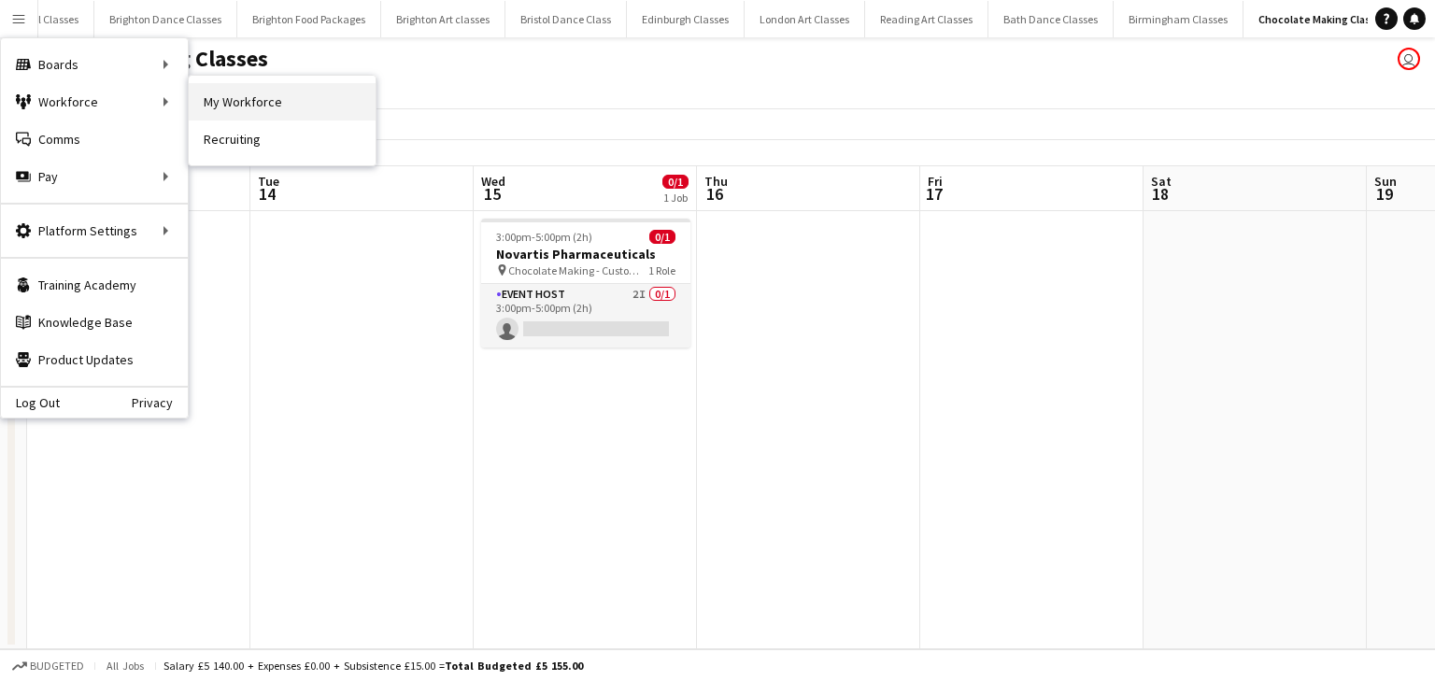
click at [269, 100] on link "My Workforce" at bounding box center [282, 101] width 187 height 37
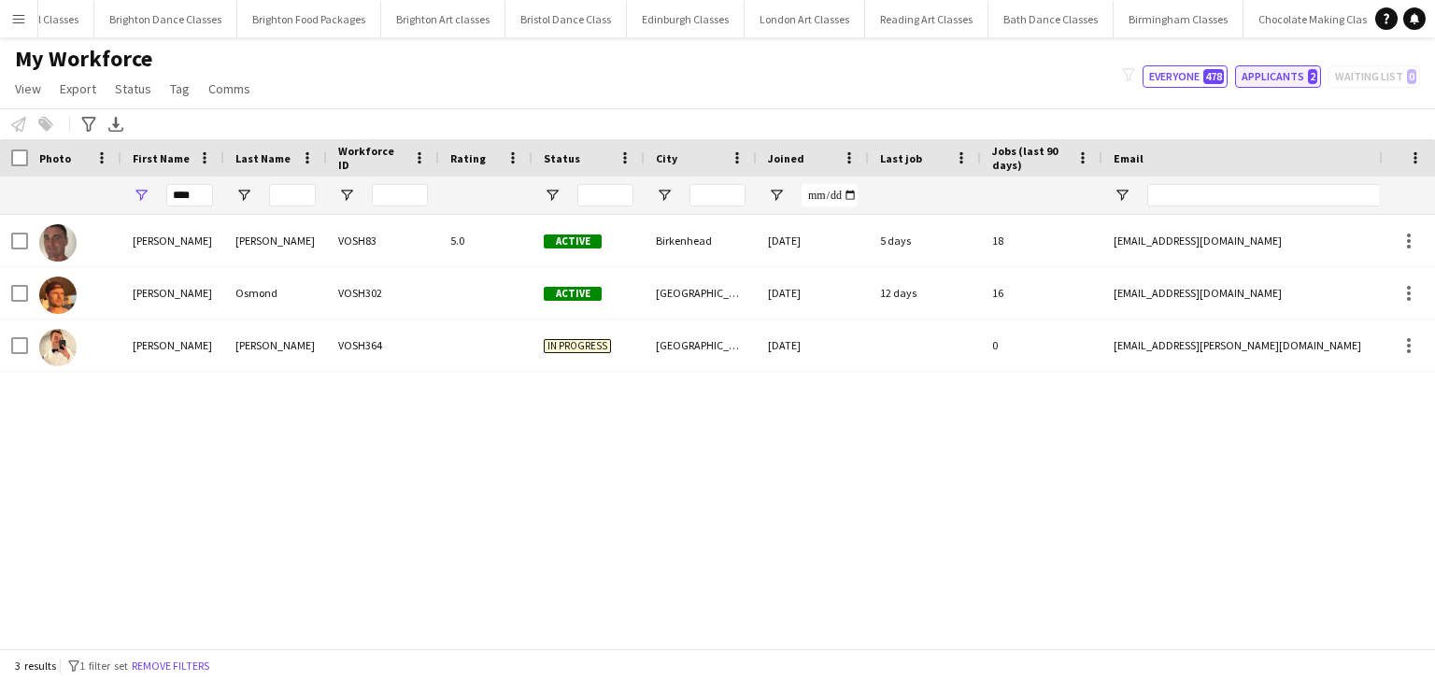
click at [1266, 67] on button "Applicants 2" at bounding box center [1278, 76] width 86 height 22
type input "**********"
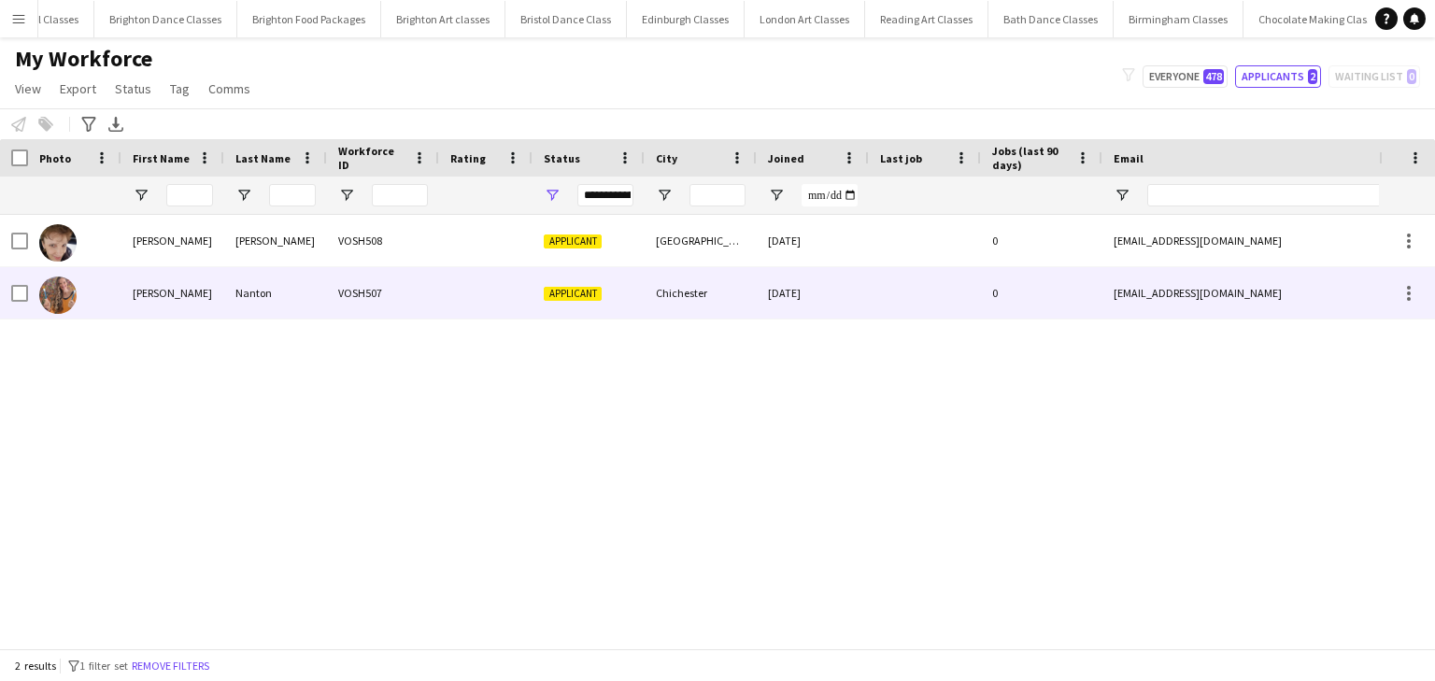
click at [63, 292] on img at bounding box center [57, 295] width 37 height 37
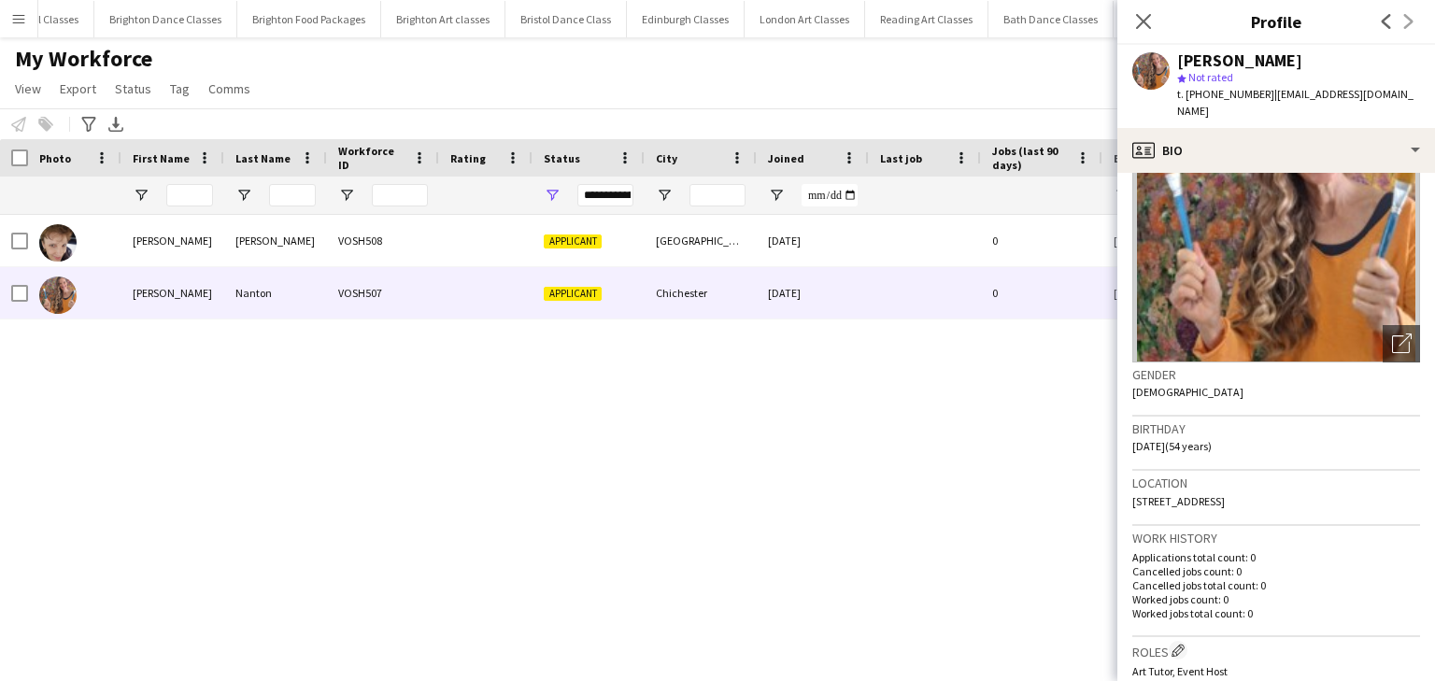
scroll to position [149, 0]
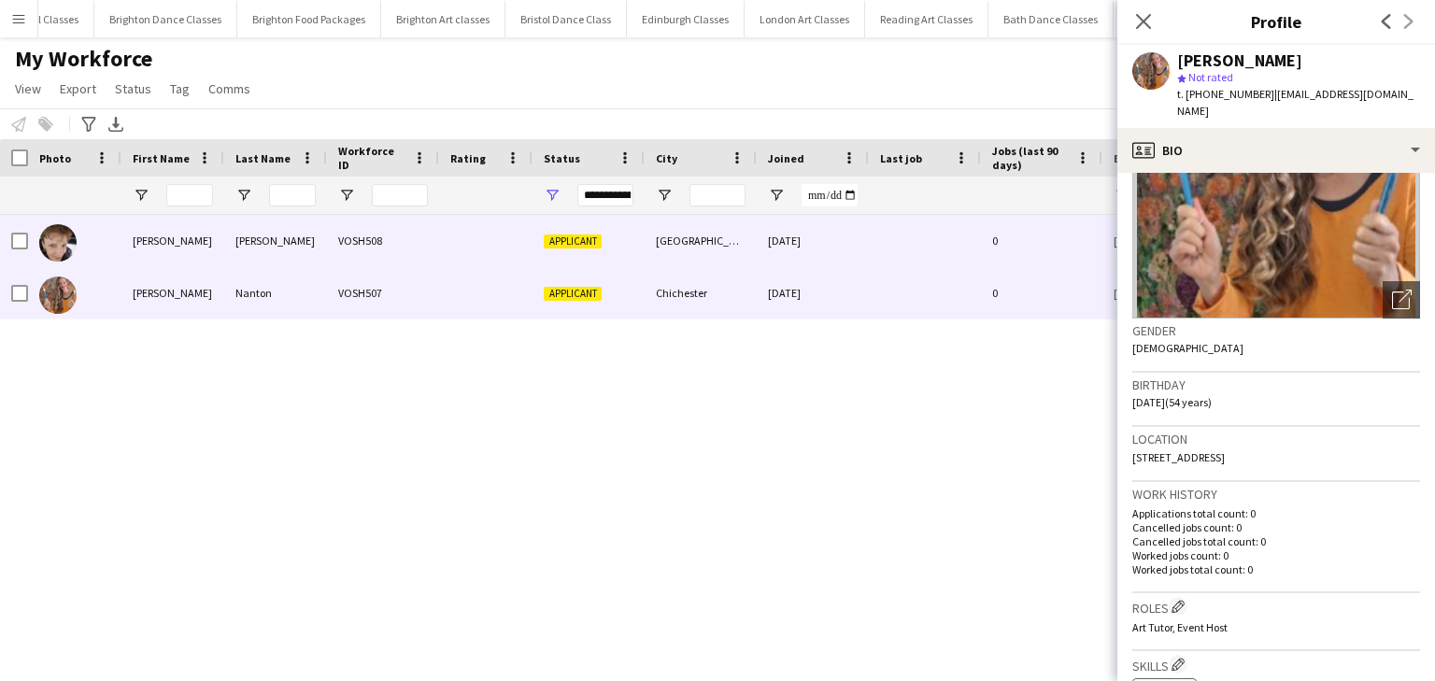
click at [66, 235] on img at bounding box center [57, 242] width 37 height 37
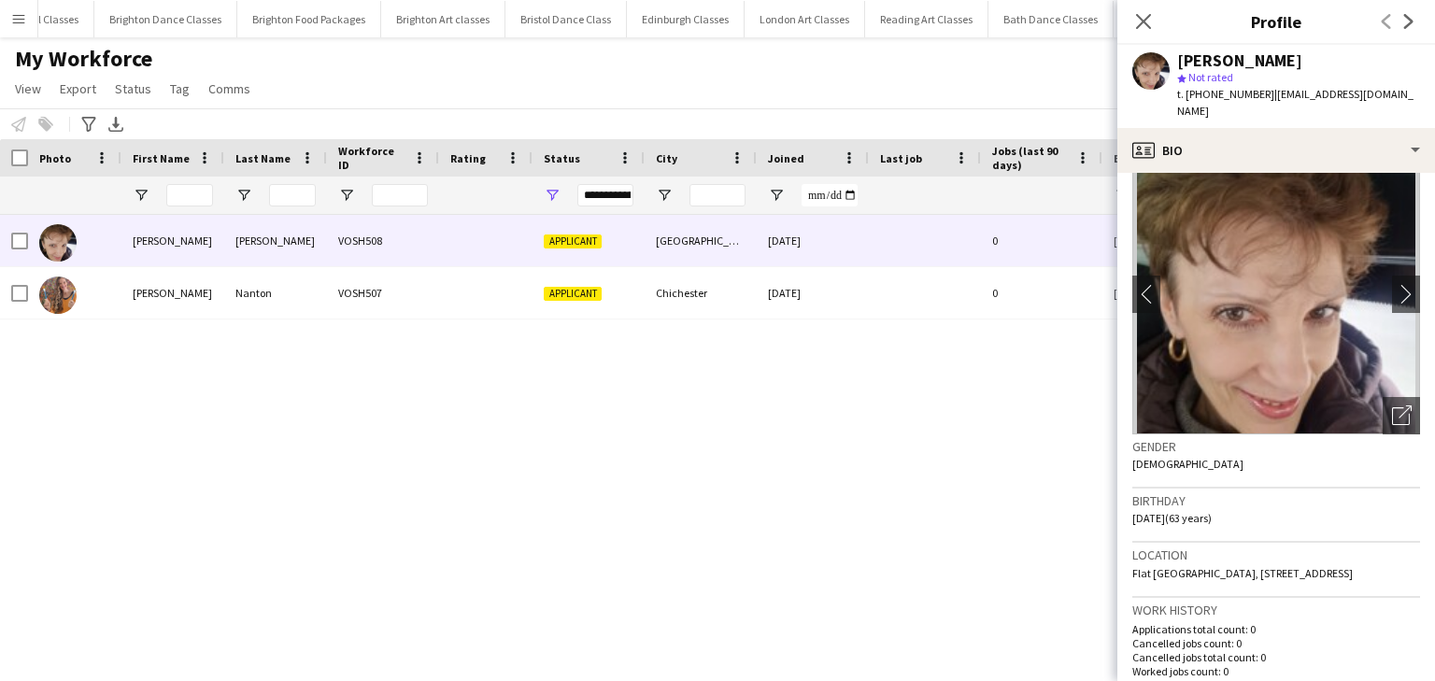
scroll to position [0, 0]
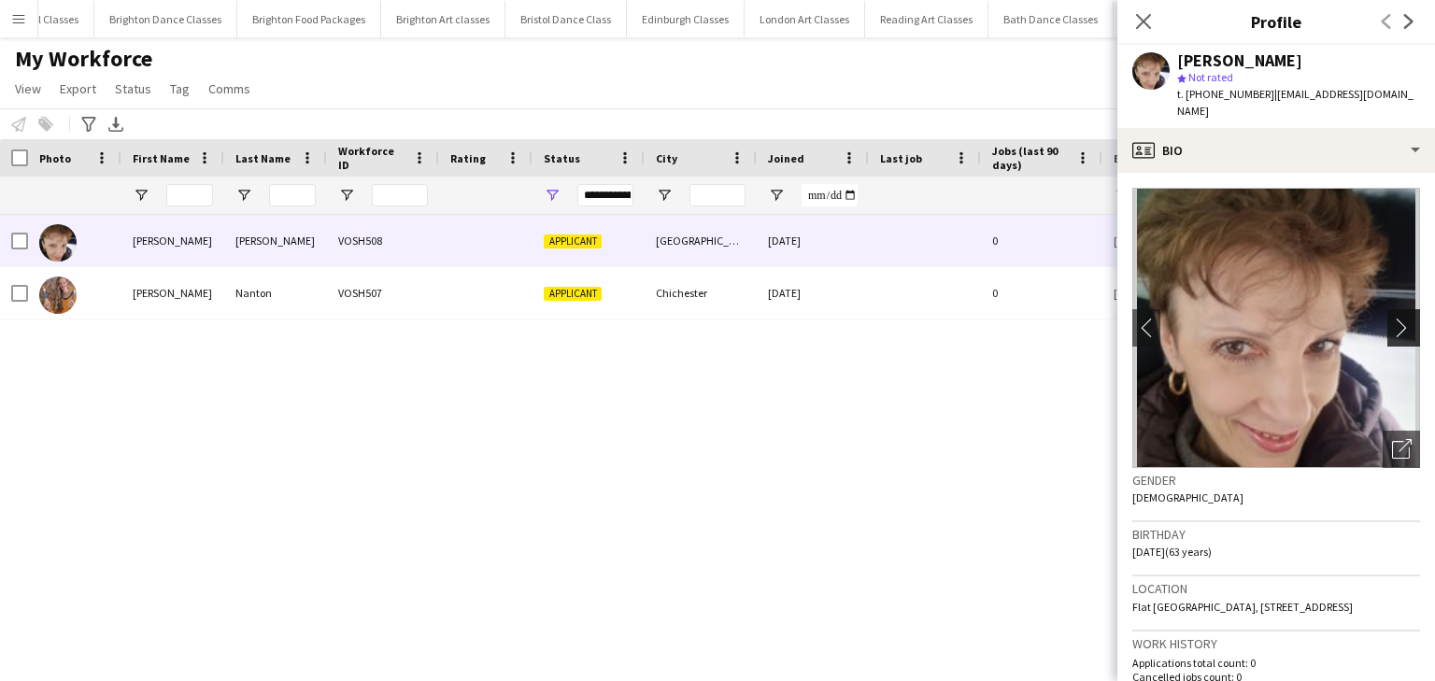
click at [1395, 318] on app-icon "chevron-right" at bounding box center [1406, 328] width 29 height 20
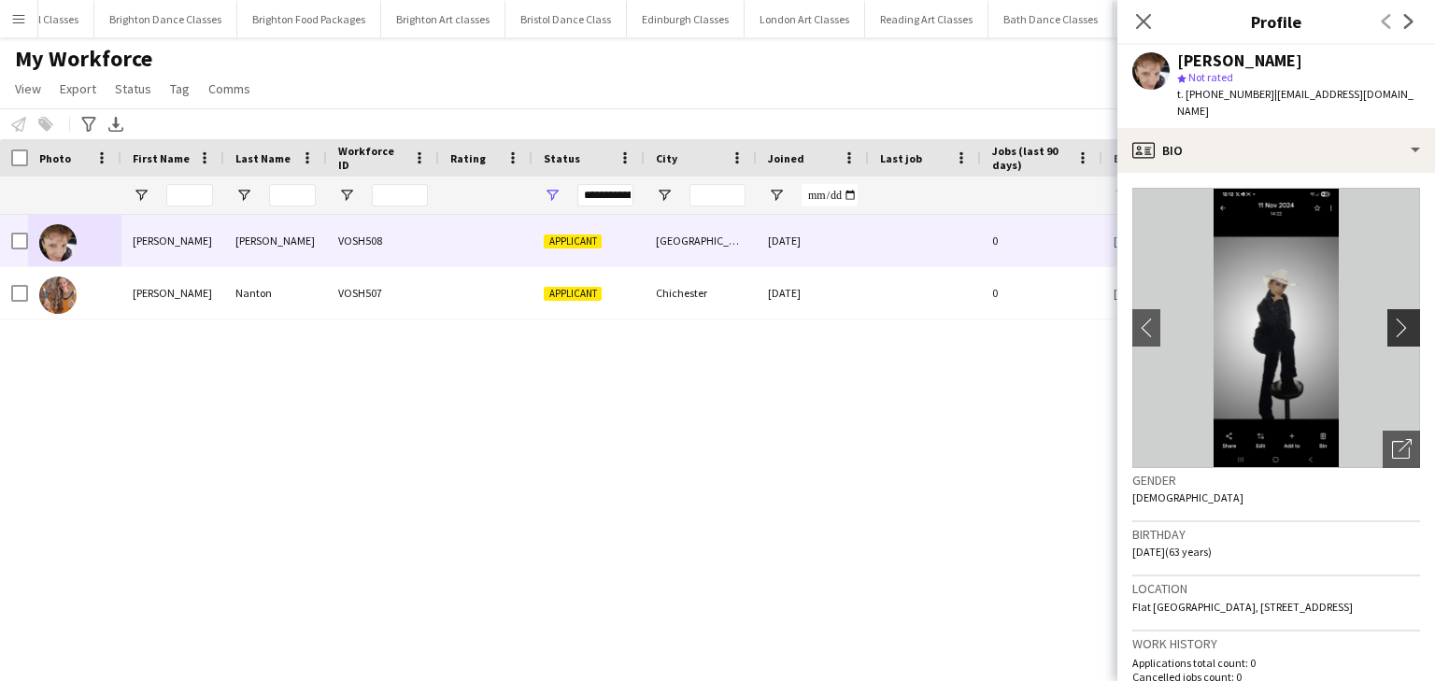
click at [1395, 318] on app-icon "chevron-right" at bounding box center [1406, 328] width 29 height 20
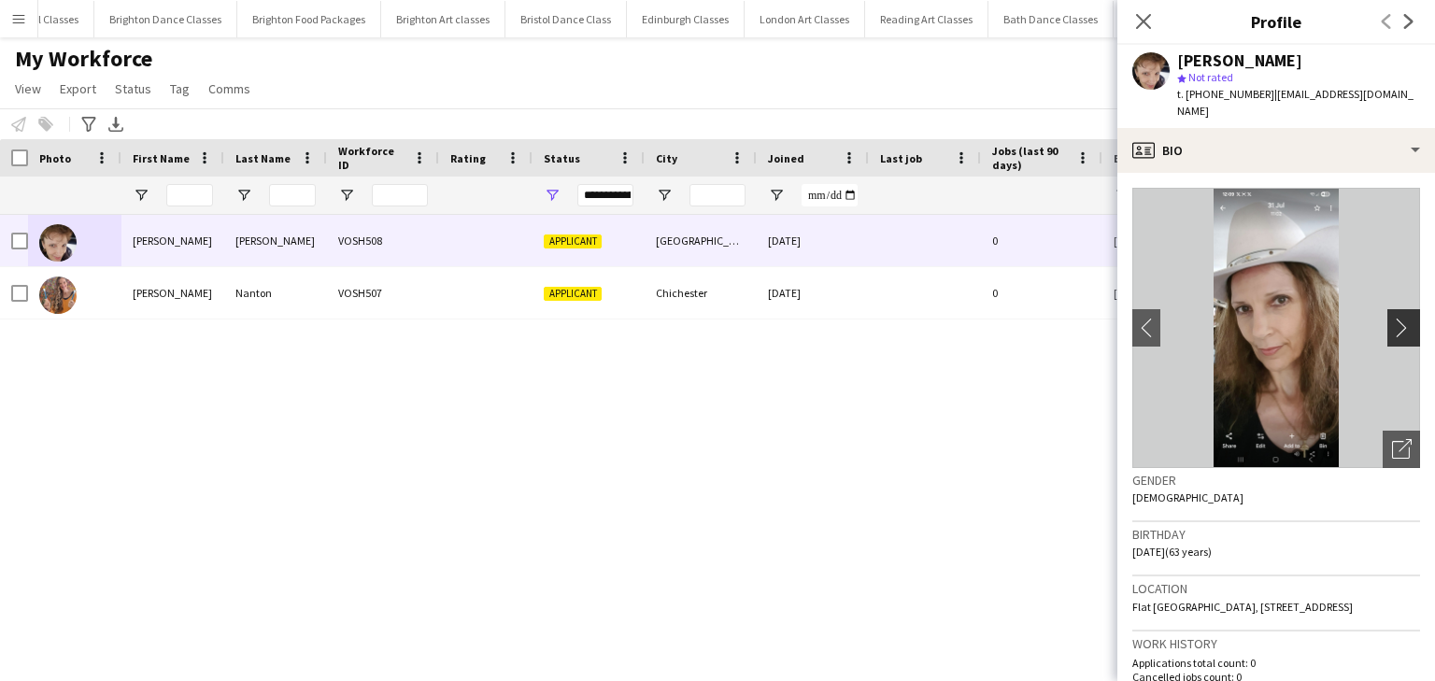
click at [1395, 318] on app-icon "chevron-right" at bounding box center [1406, 328] width 29 height 20
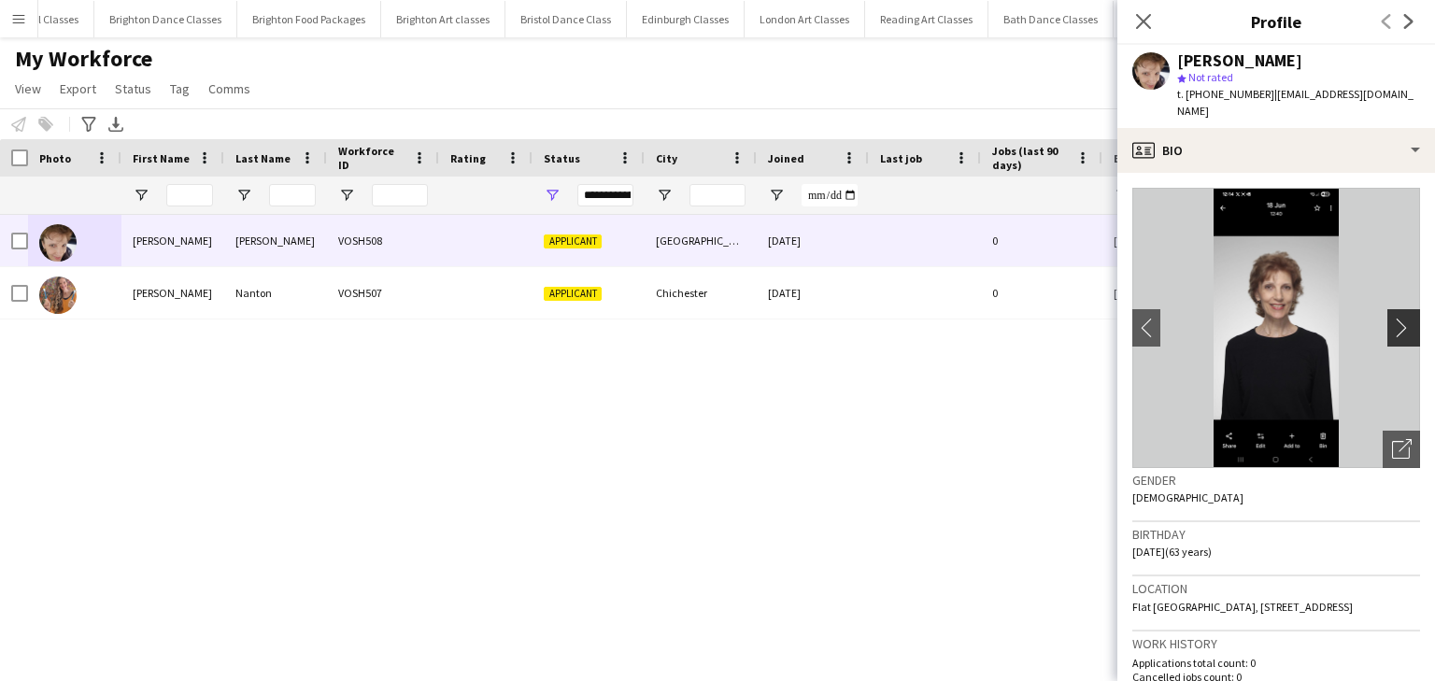
click at [1395, 318] on app-icon "chevron-right" at bounding box center [1406, 328] width 29 height 20
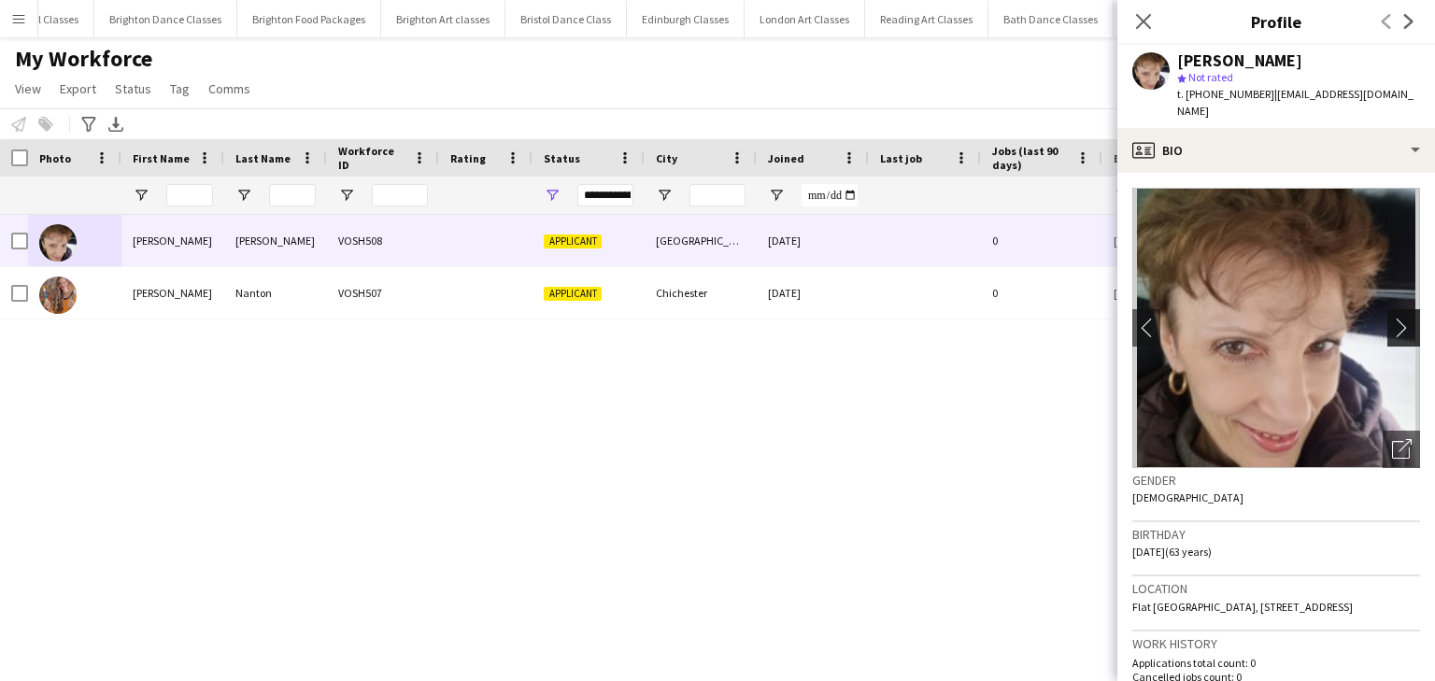
click at [1395, 318] on app-icon "chevron-right" at bounding box center [1406, 328] width 29 height 20
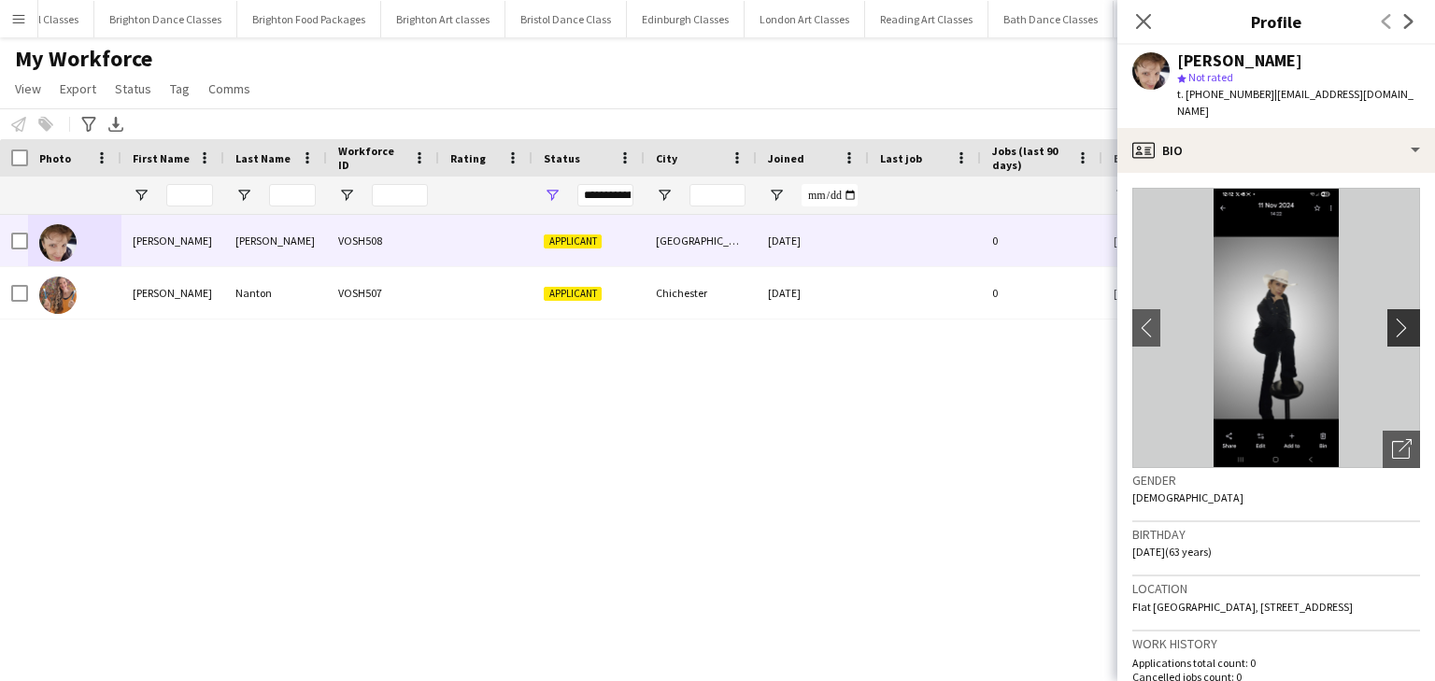
click at [1395, 318] on app-icon "chevron-right" at bounding box center [1406, 328] width 29 height 20
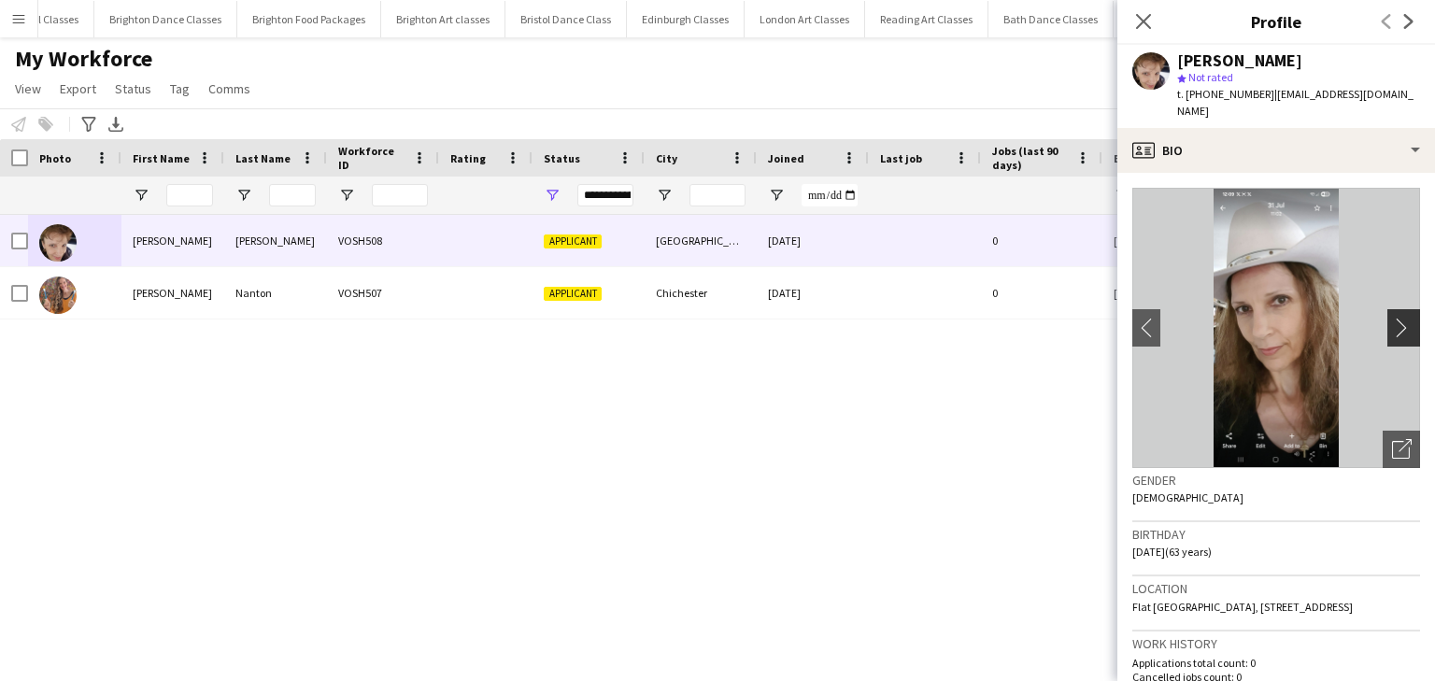
click at [1395, 318] on app-icon "chevron-right" at bounding box center [1406, 328] width 29 height 20
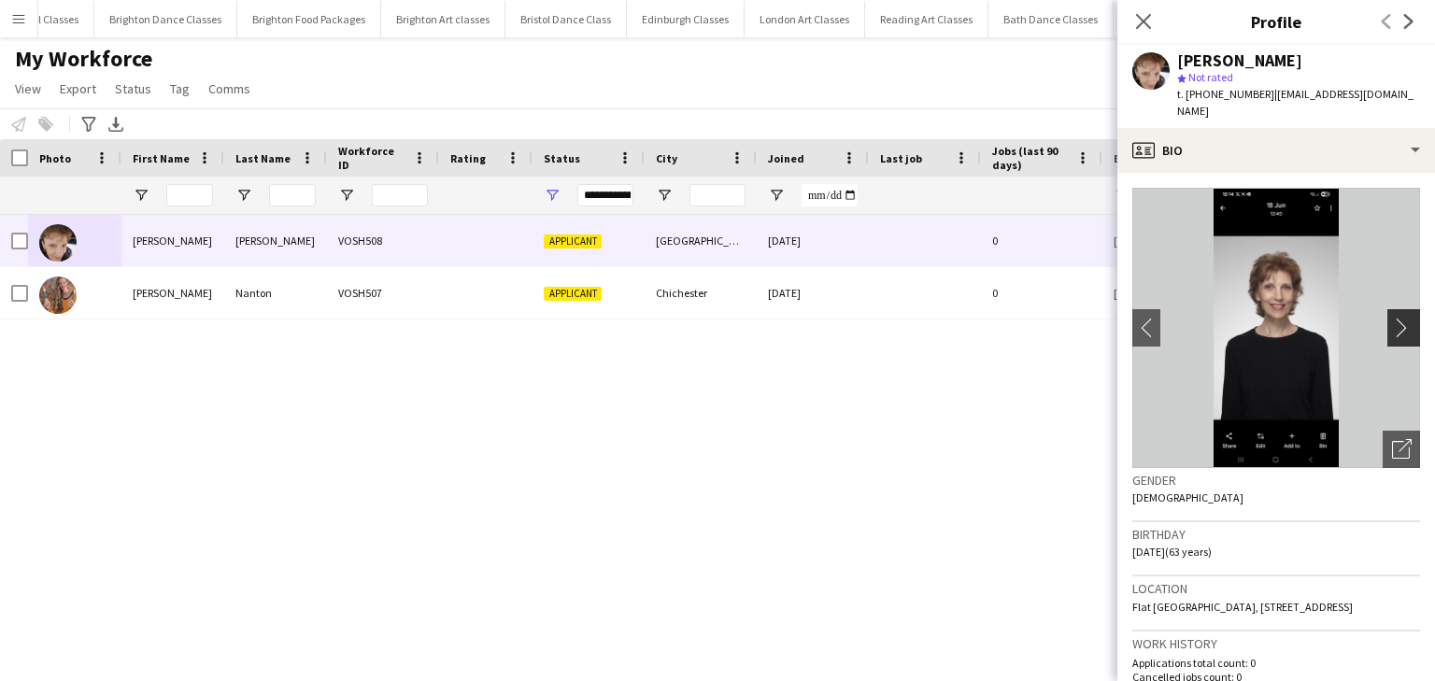
click at [1395, 318] on app-icon "chevron-right" at bounding box center [1406, 328] width 29 height 20
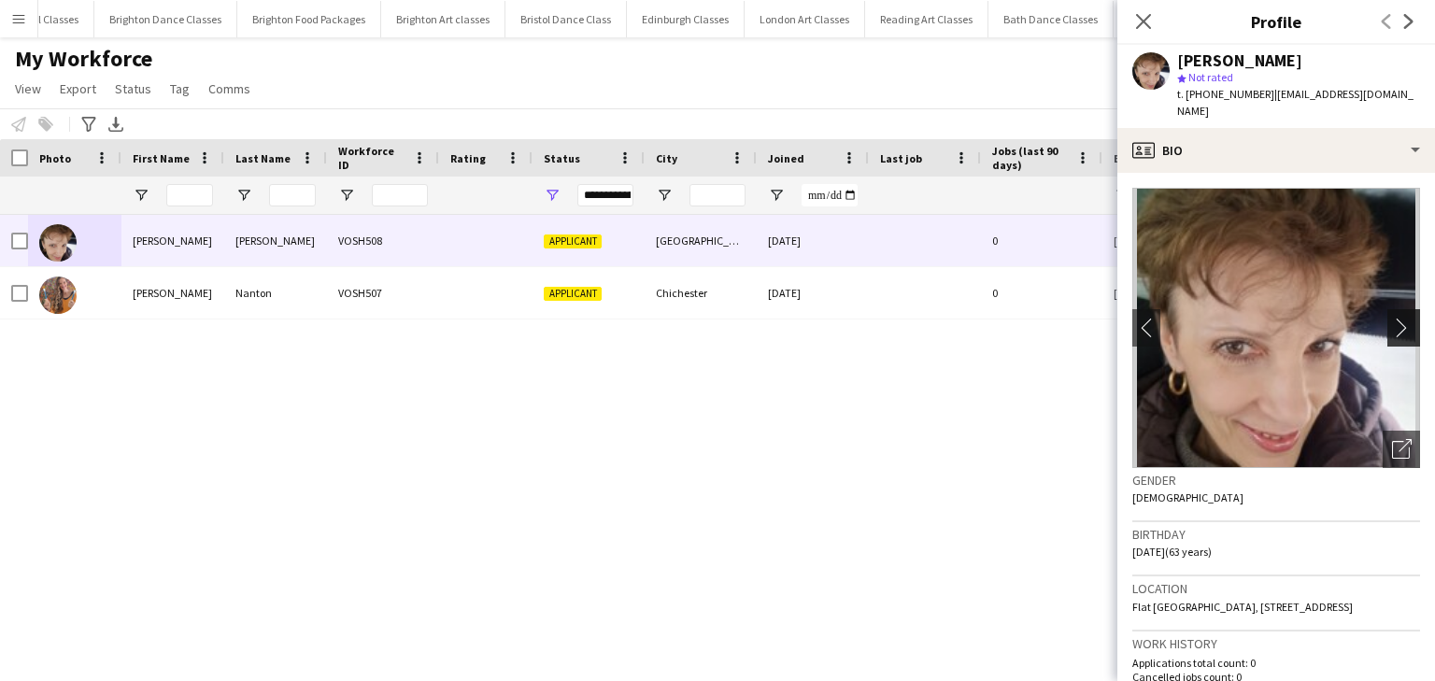
click at [1395, 318] on app-icon "chevron-right" at bounding box center [1406, 328] width 29 height 20
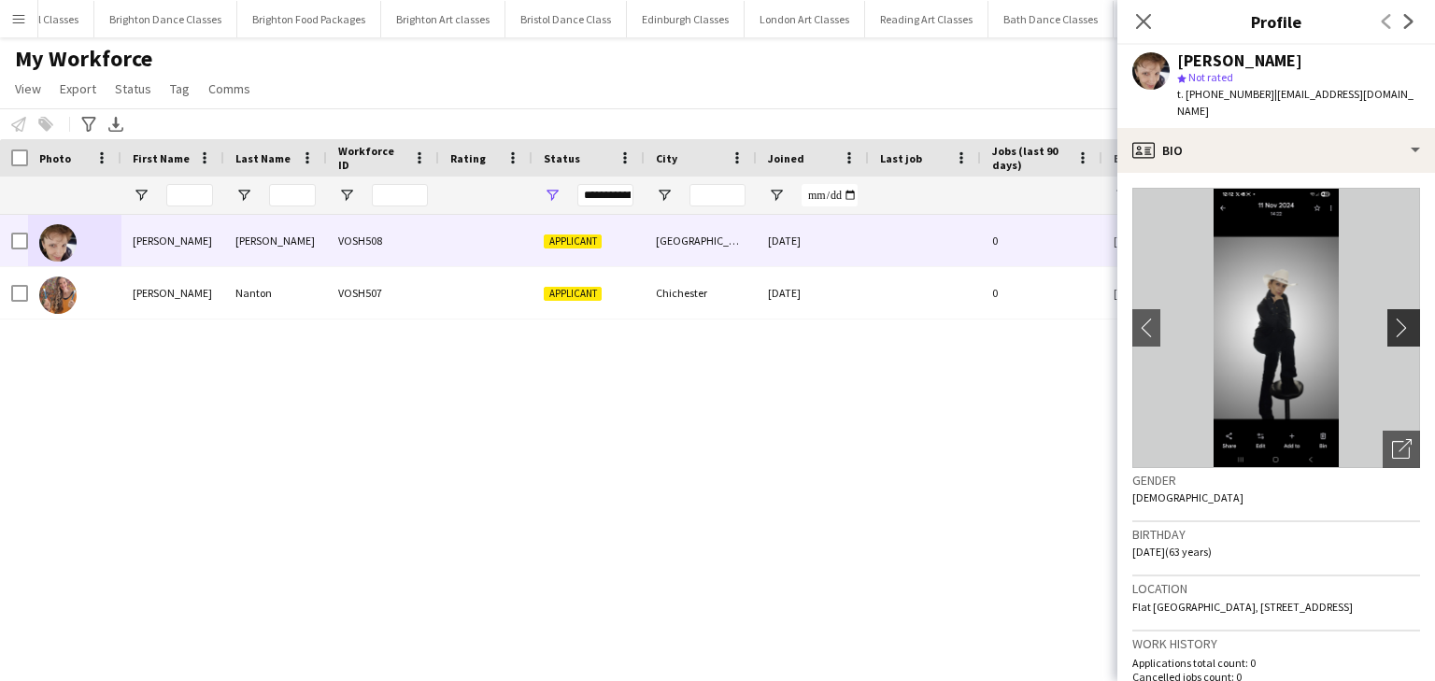
click at [1395, 318] on app-icon "chevron-right" at bounding box center [1406, 328] width 29 height 20
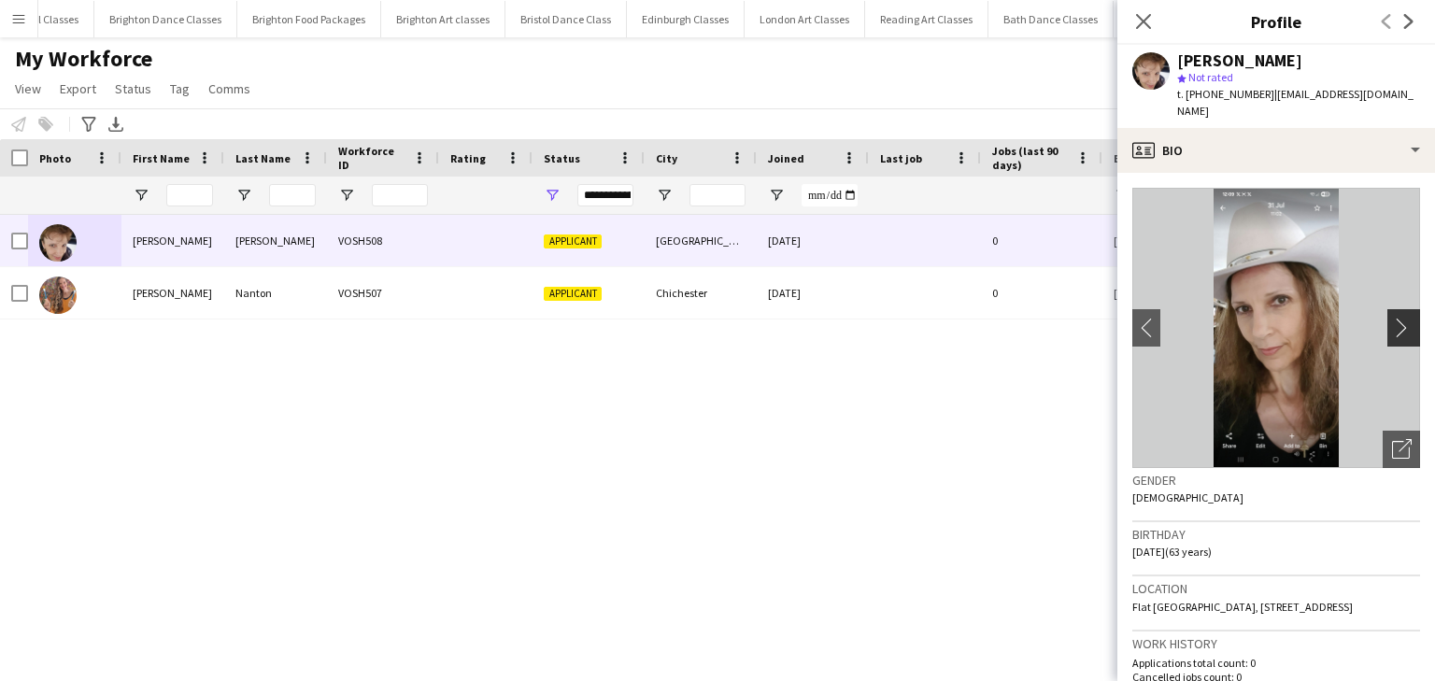
click at [1395, 318] on app-icon "chevron-right" at bounding box center [1406, 328] width 29 height 20
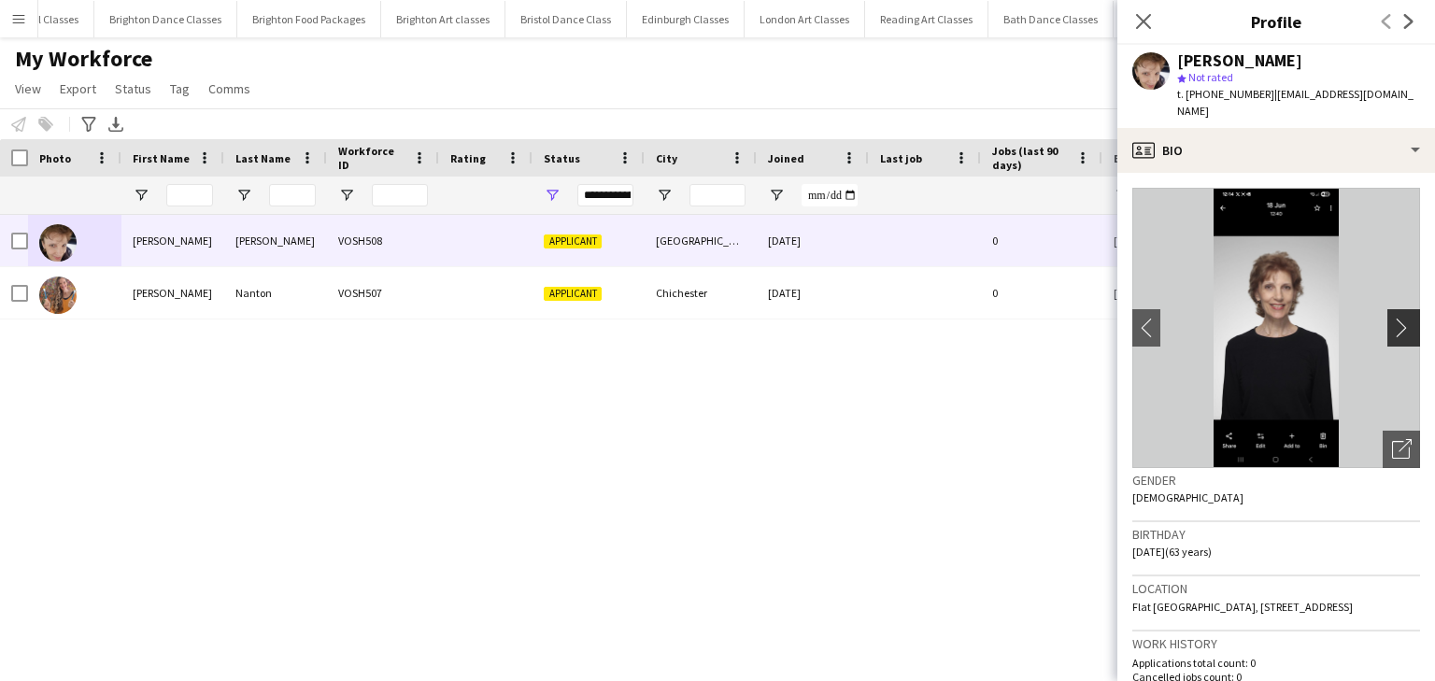
click at [1395, 318] on app-icon "chevron-right" at bounding box center [1406, 328] width 29 height 20
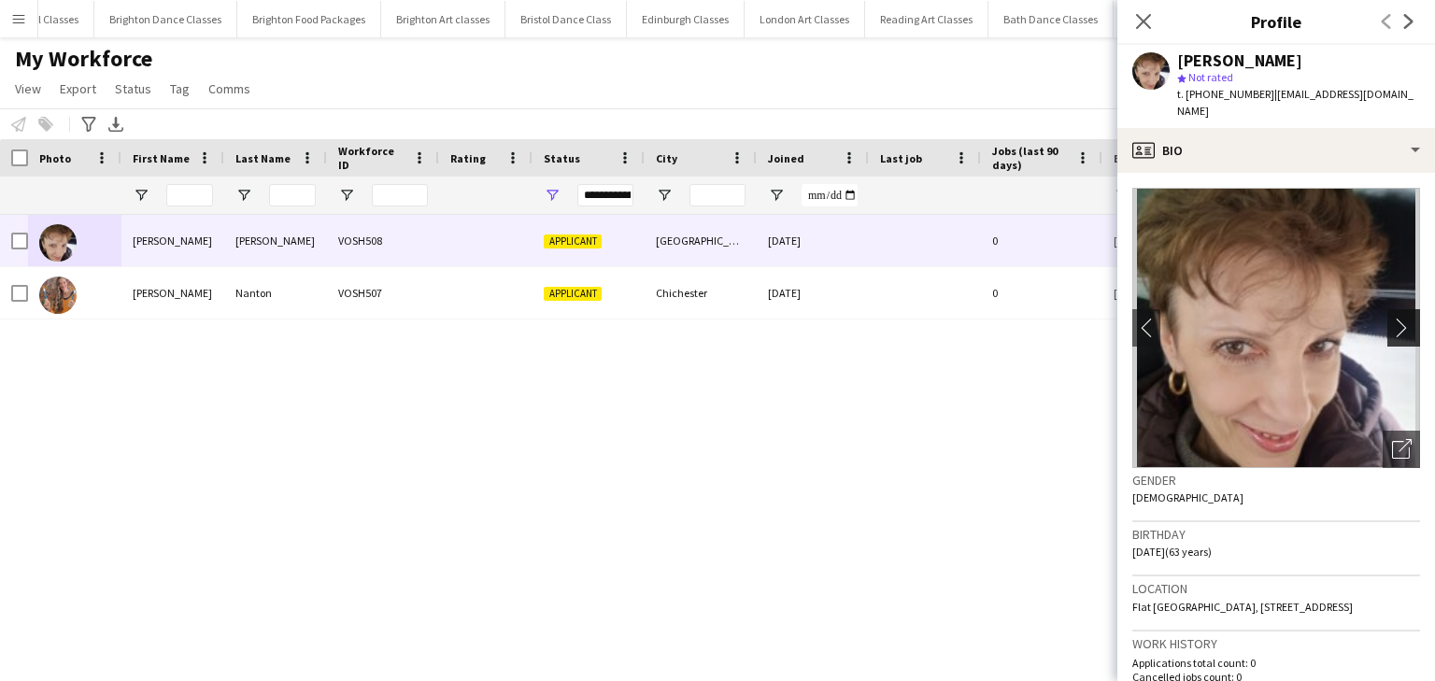
click at [1395, 318] on app-icon "chevron-right" at bounding box center [1406, 328] width 29 height 20
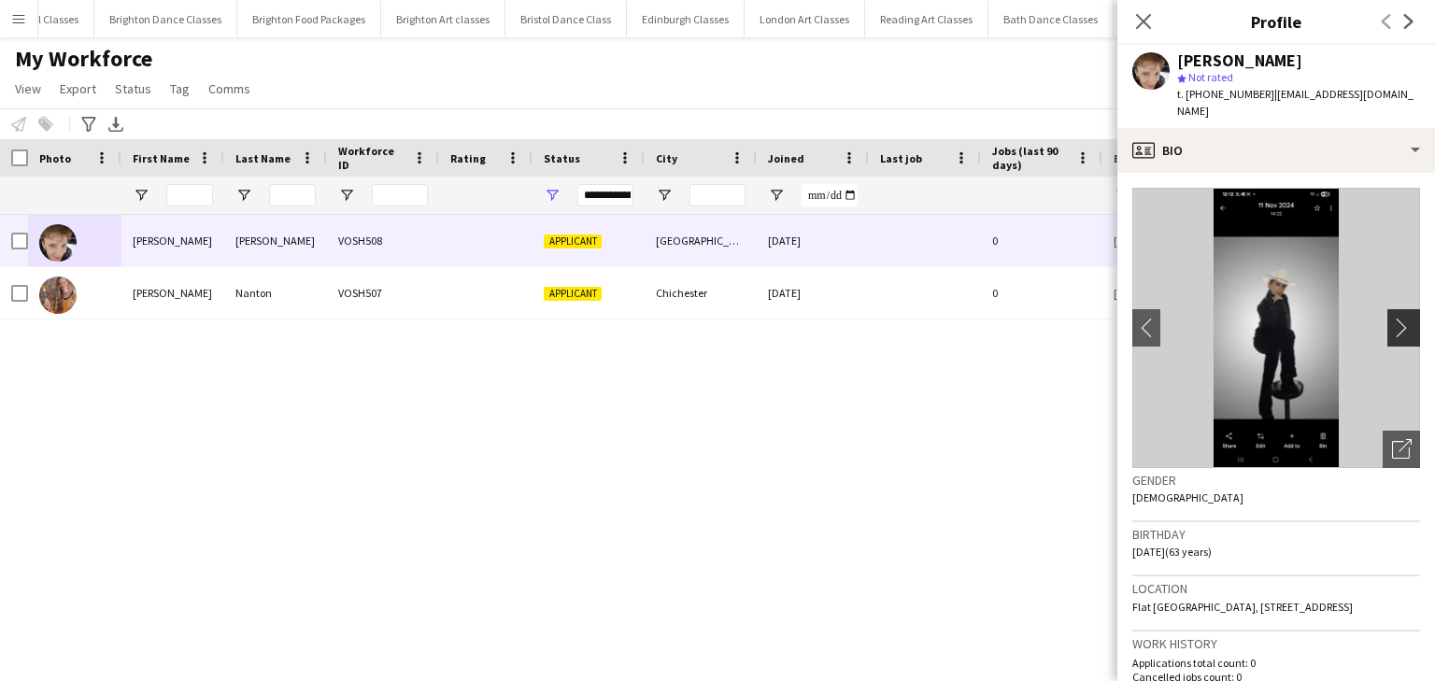
click at [1395, 318] on app-icon "chevron-right" at bounding box center [1406, 328] width 29 height 20
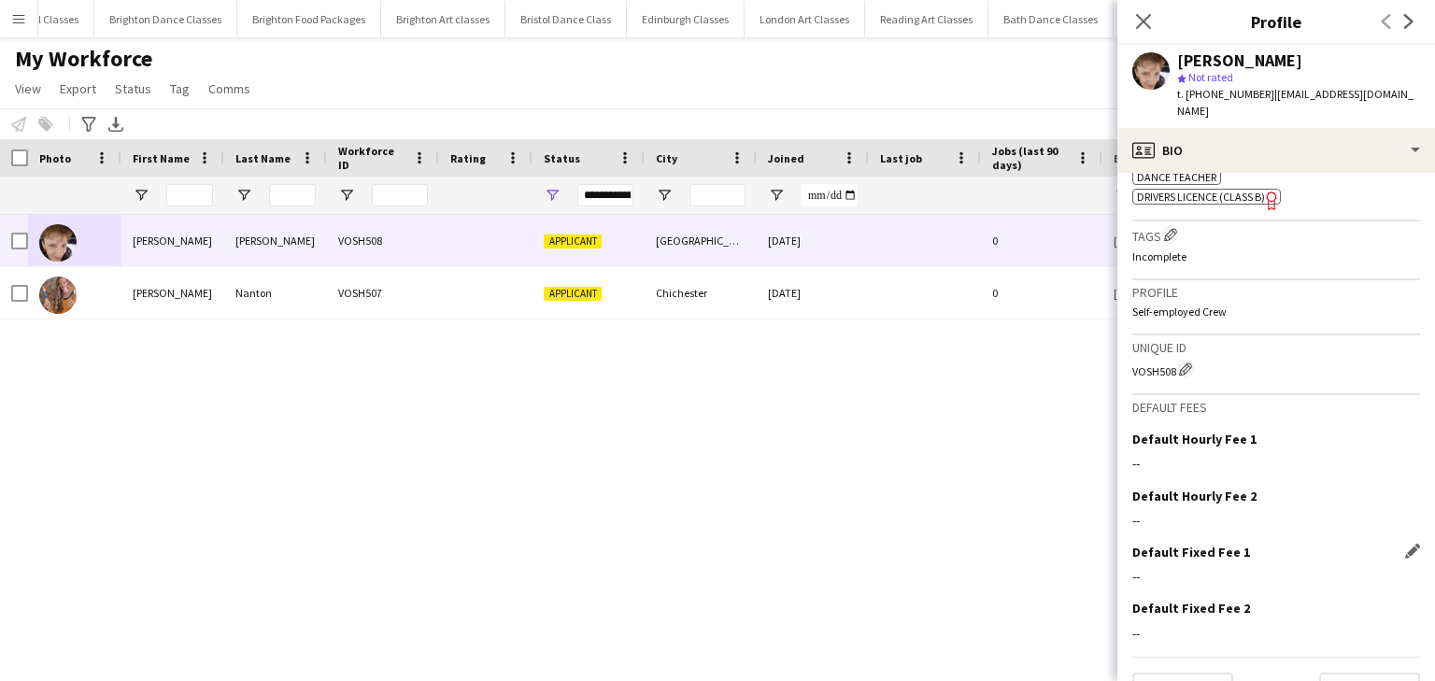
scroll to position [715, 0]
